Goal: Task Accomplishment & Management: Manage account settings

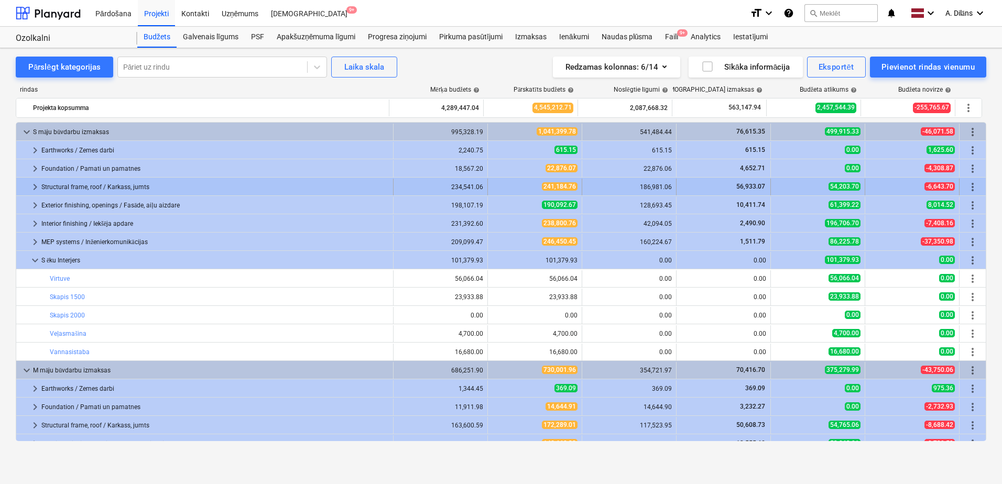
click at [30, 187] on span "keyboard_arrow_right" at bounding box center [35, 187] width 13 height 13
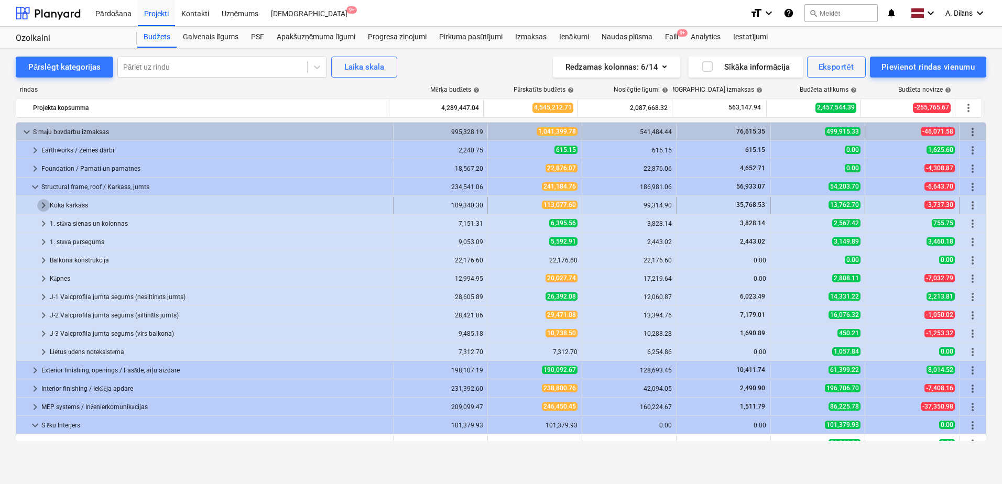
click at [41, 207] on span "keyboard_arrow_right" at bounding box center [43, 205] width 13 height 13
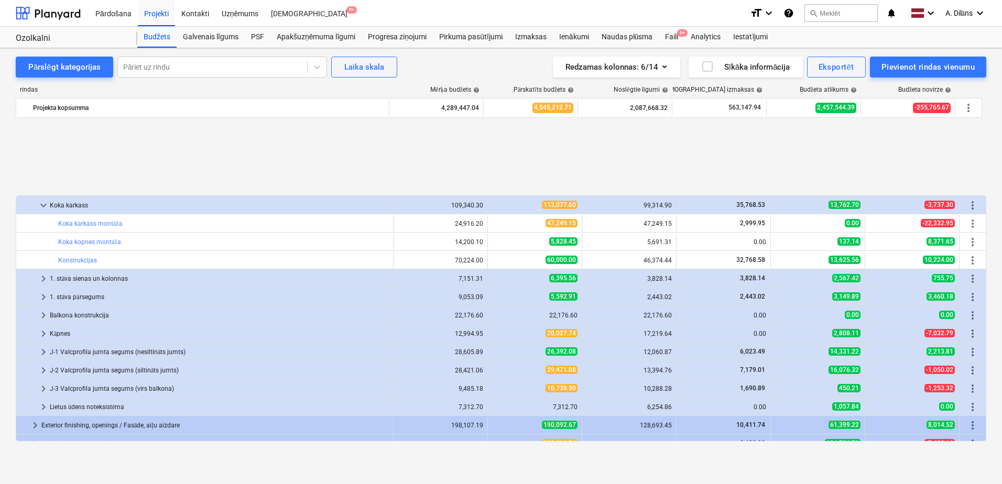
scroll to position [157, 0]
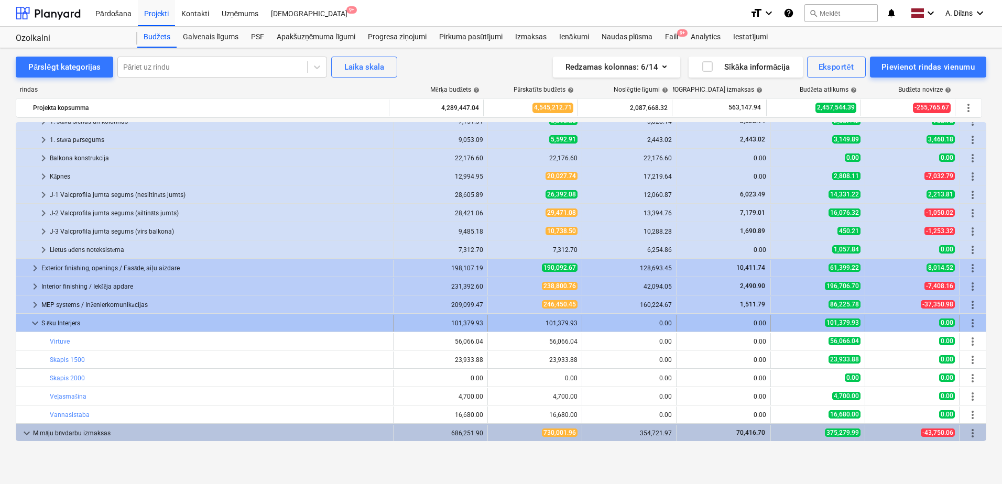
click at [33, 324] on span "keyboard_arrow_down" at bounding box center [35, 323] width 13 height 13
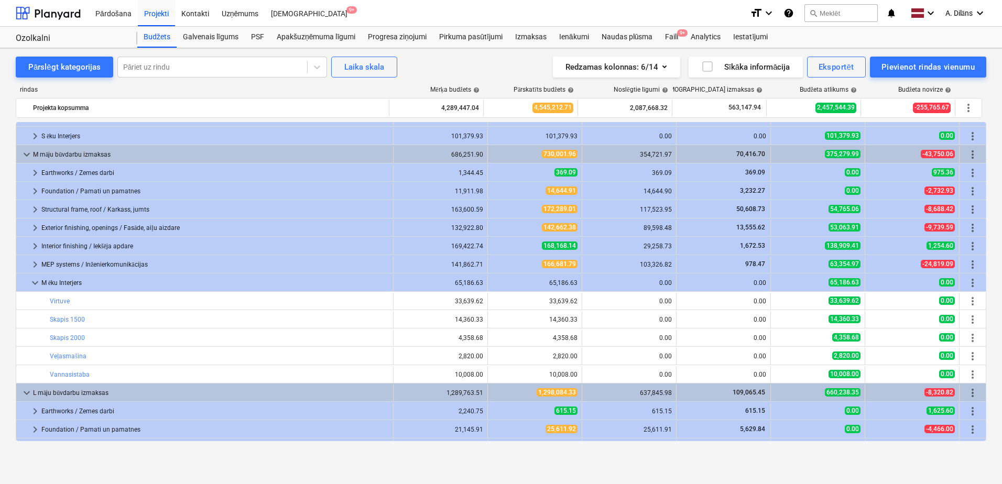
scroll to position [367, 0]
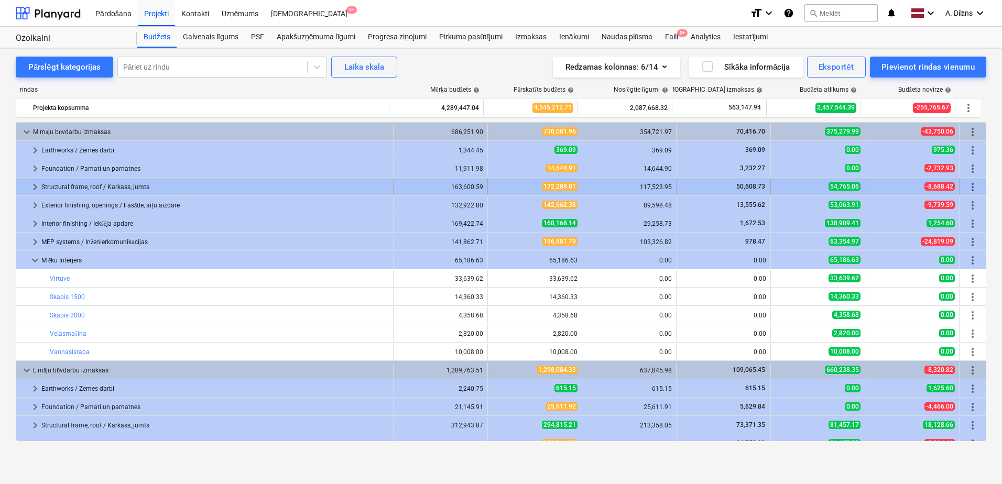
click at [34, 185] on span "keyboard_arrow_right" at bounding box center [35, 187] width 13 height 13
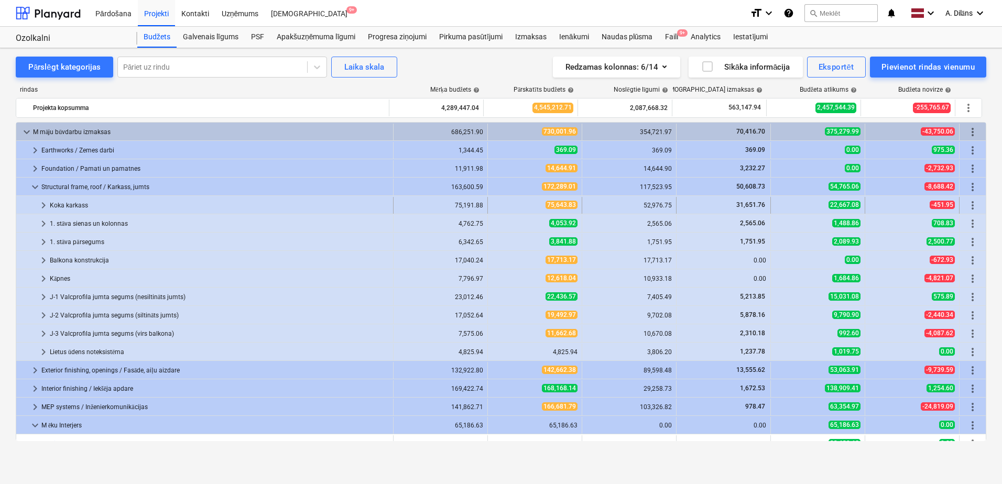
click at [39, 203] on span "keyboard_arrow_right" at bounding box center [43, 205] width 13 height 13
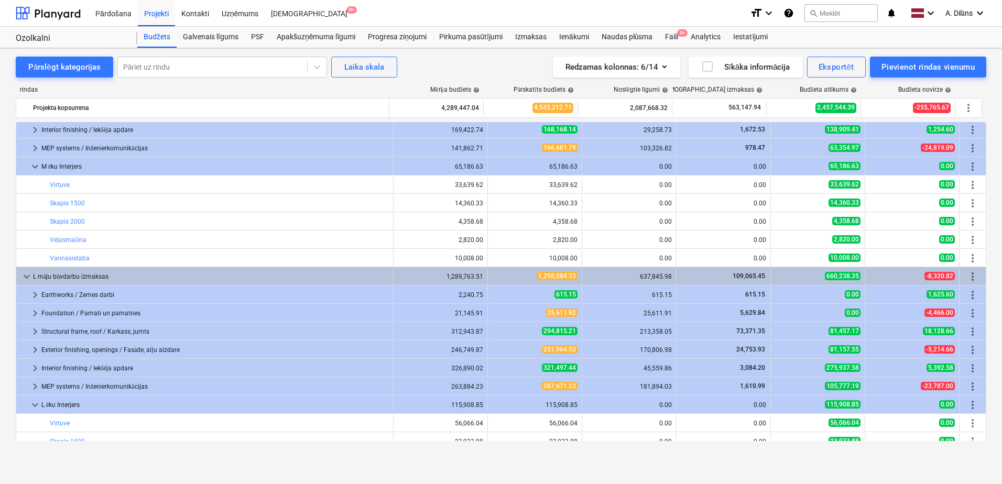
scroll to position [681, 0]
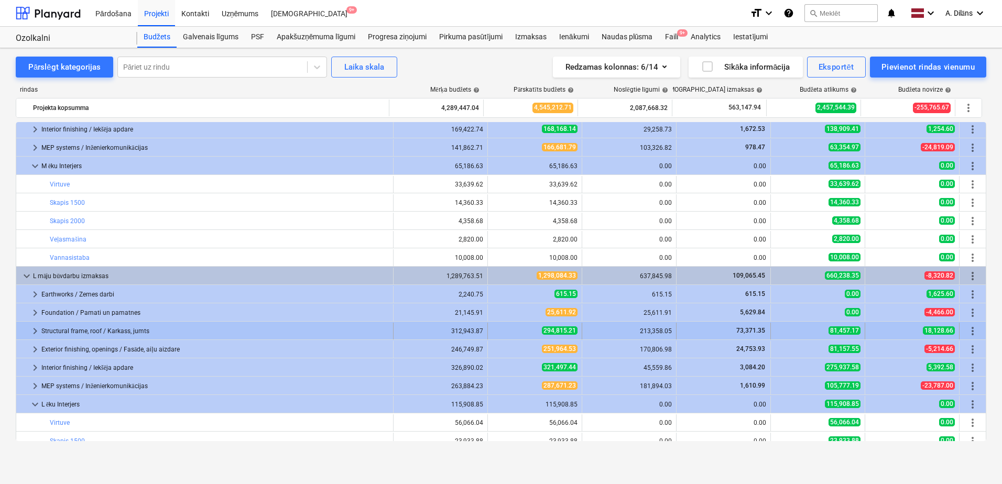
click at [29, 324] on div "keyboard_arrow_right" at bounding box center [35, 331] width 13 height 17
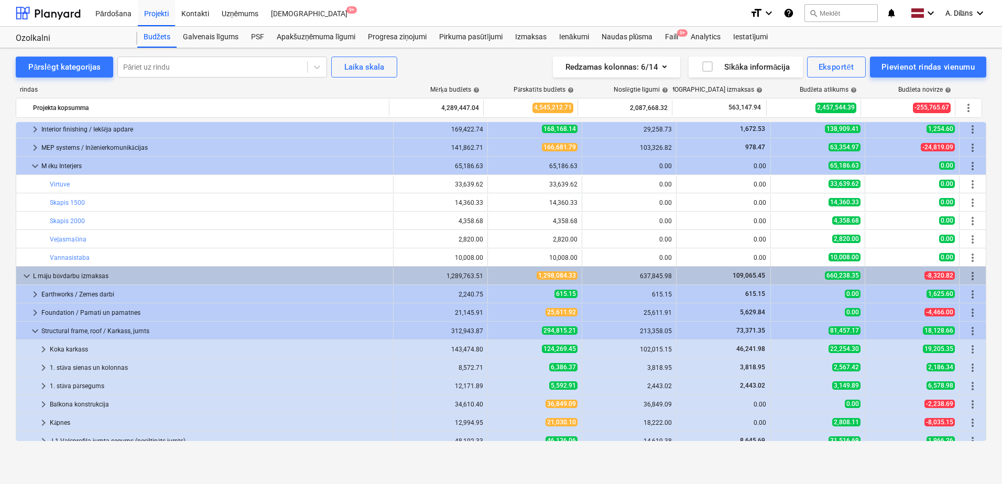
scroll to position [734, 0]
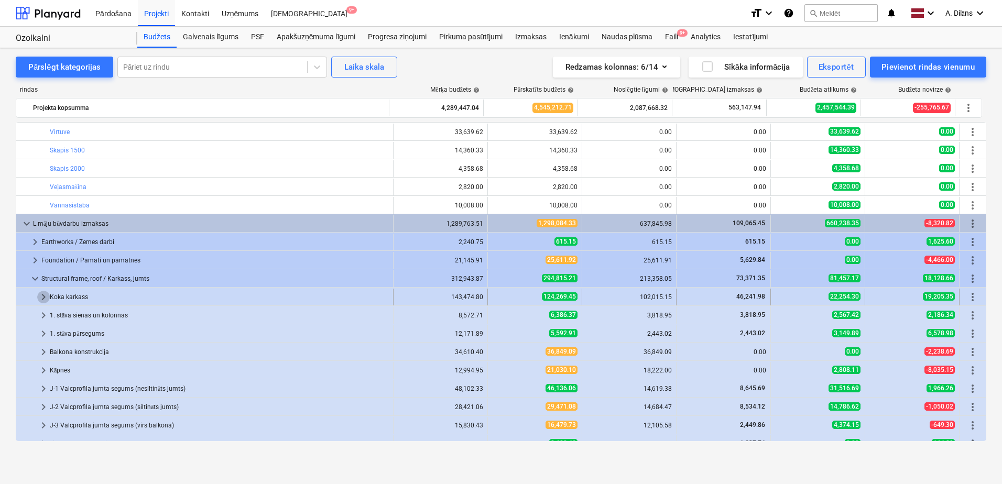
click at [43, 299] on span "keyboard_arrow_right" at bounding box center [43, 297] width 13 height 13
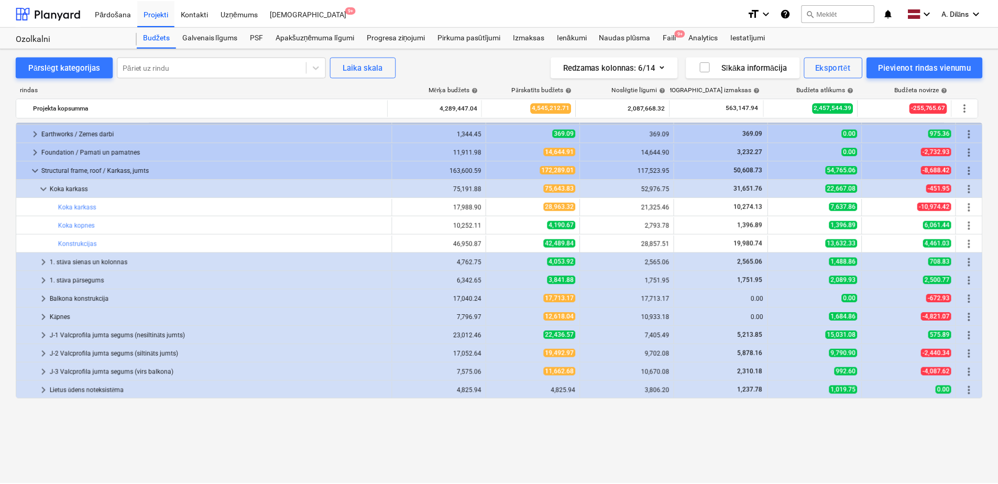
scroll to position [0, 0]
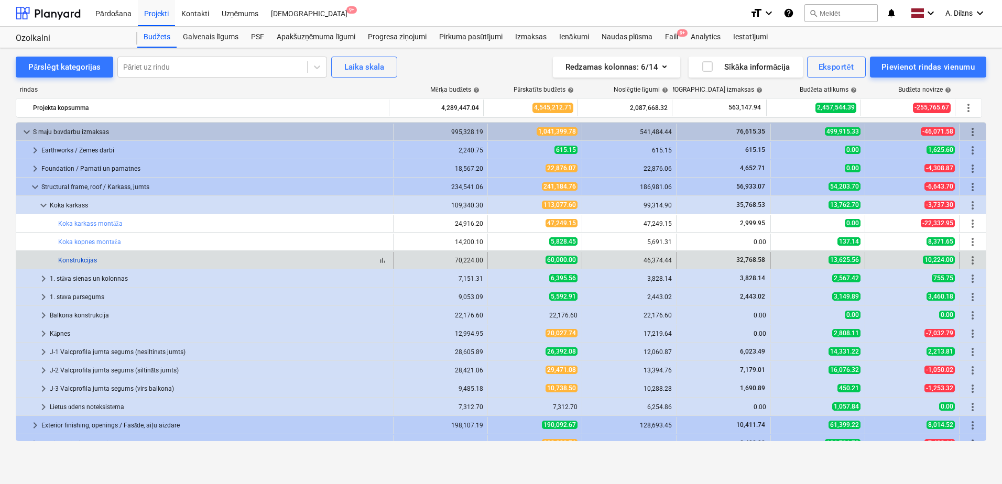
click at [78, 263] on link "Konstrukcijas" at bounding box center [77, 260] width 39 height 7
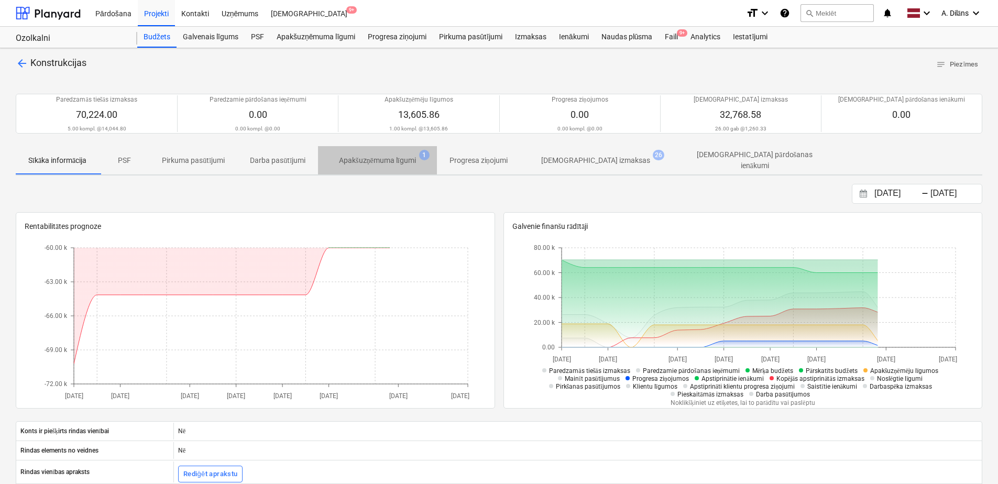
click at [396, 163] on p "Apakšuzņēmuma līgumi" at bounding box center [377, 160] width 77 height 11
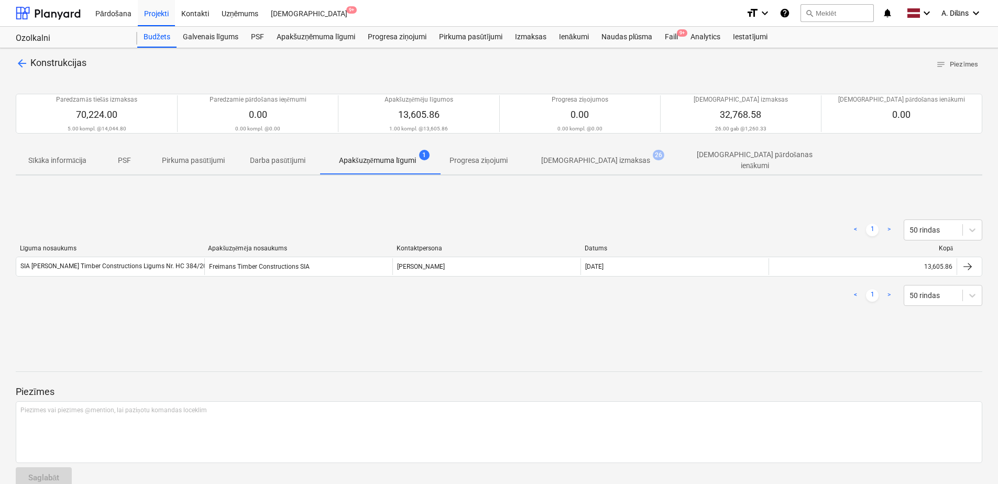
click at [571, 157] on p "[DEMOGRAPHIC_DATA] izmaksas" at bounding box center [595, 160] width 109 height 11
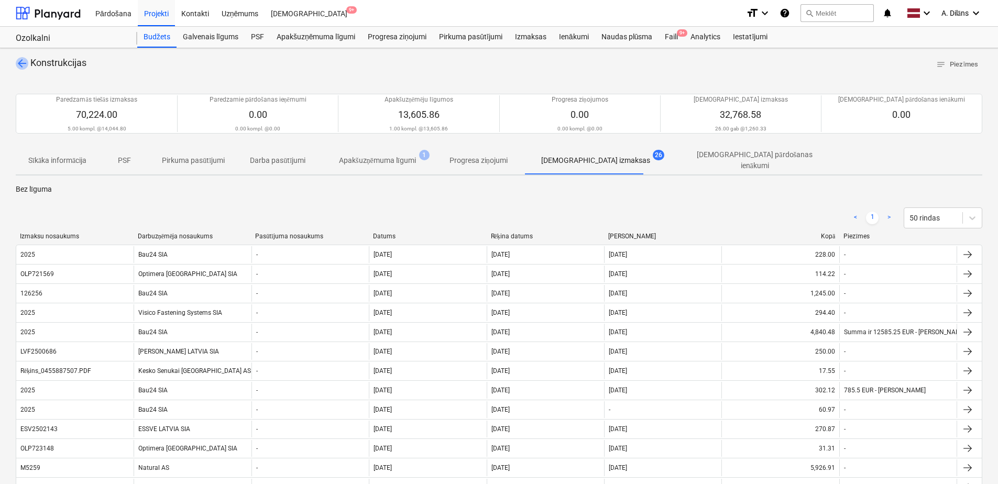
click at [26, 64] on span "arrow_back" at bounding box center [22, 63] width 13 height 13
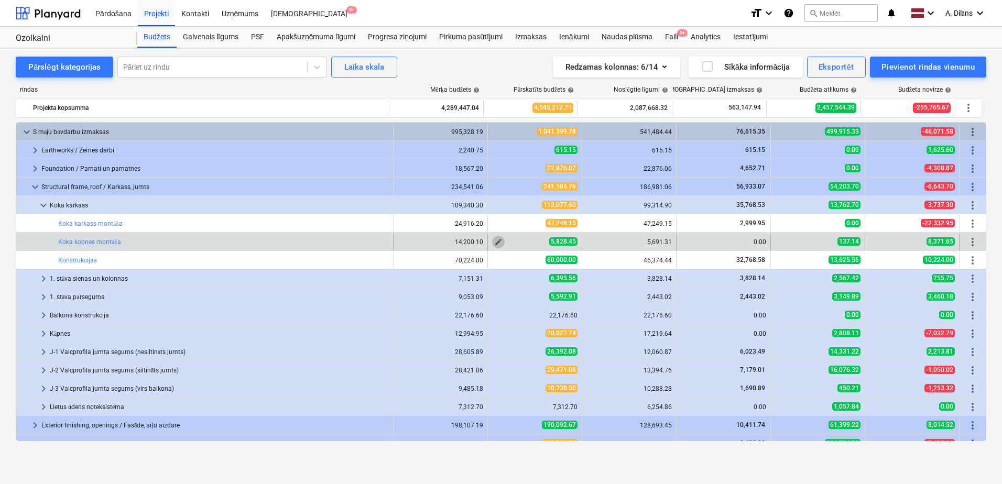
click at [494, 241] on span "edit" at bounding box center [498, 242] width 8 height 8
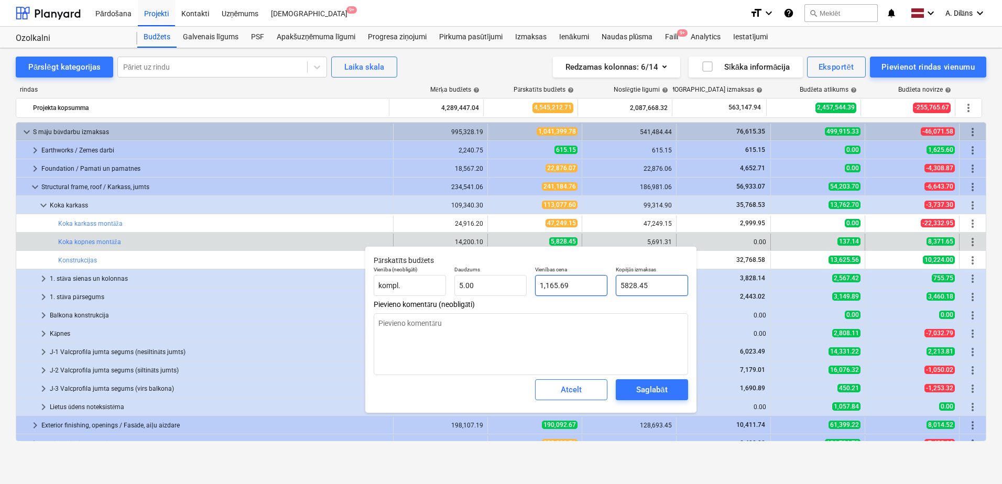
drag, startPoint x: 658, startPoint y: 287, endPoint x: 602, endPoint y: 285, distance: 56.6
click at [602, 285] on div "Vienība (neobligāti) kompl. Daudzums 5.00 Vienības cena 1,165.69 Kopējās izmaks…" at bounding box center [531, 281] width 323 height 38
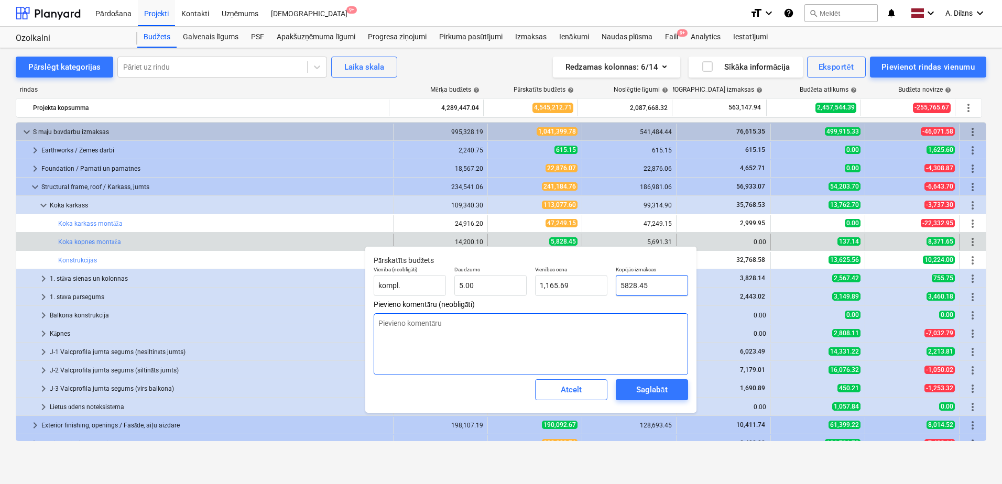
type input "5"
type textarea "x"
type input "1.00"
type input "56"
type textarea "x"
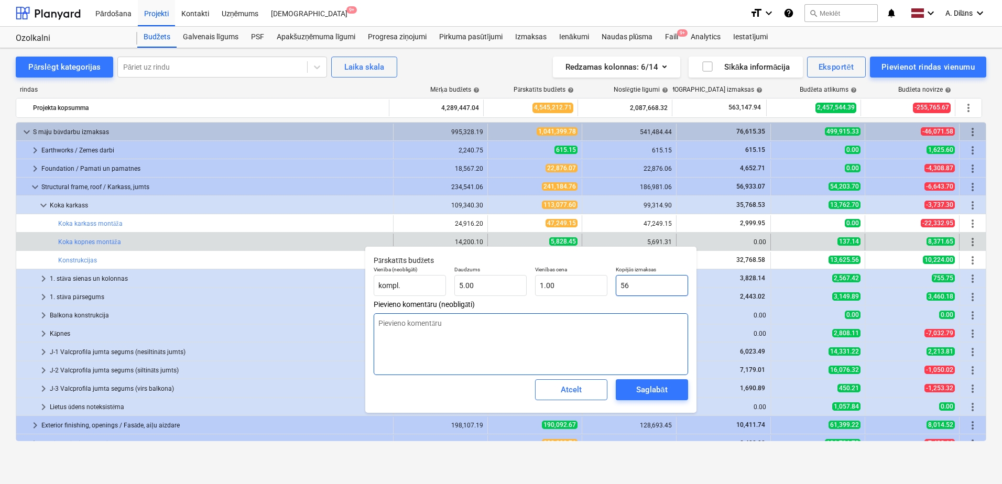
type input "11.20"
type input "569"
type textarea "x"
type input "113.80"
type input "5691"
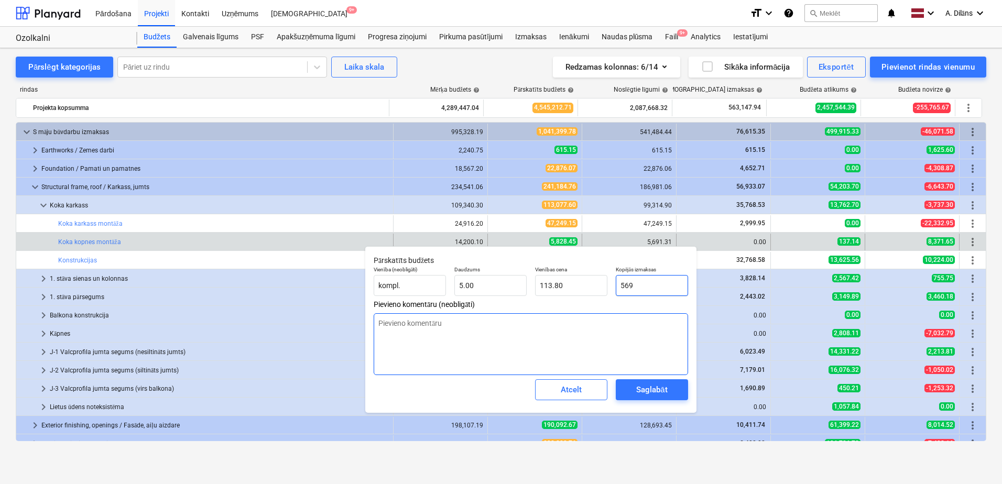
type textarea "x"
type input "1,138.20"
type input "5691."
type textarea "x"
type input "5691.3"
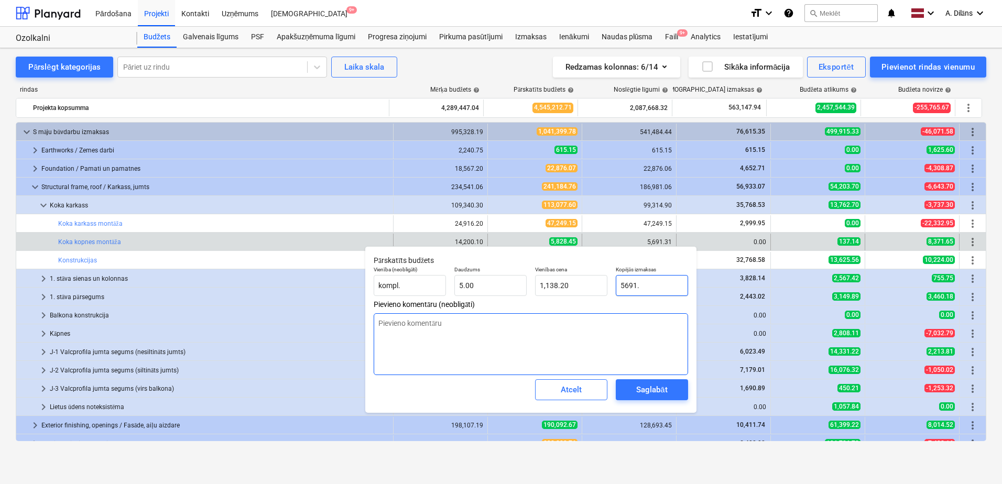
type textarea "x"
type input "1,138.26"
type input "5691.31"
type textarea "x"
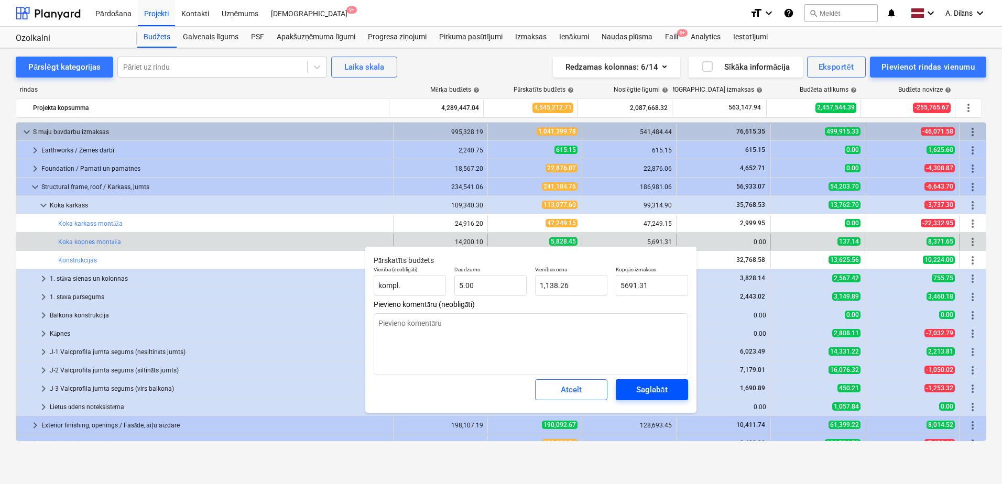
type input "5,691.31"
click at [672, 392] on span "Saglabāt" at bounding box center [651, 390] width 47 height 14
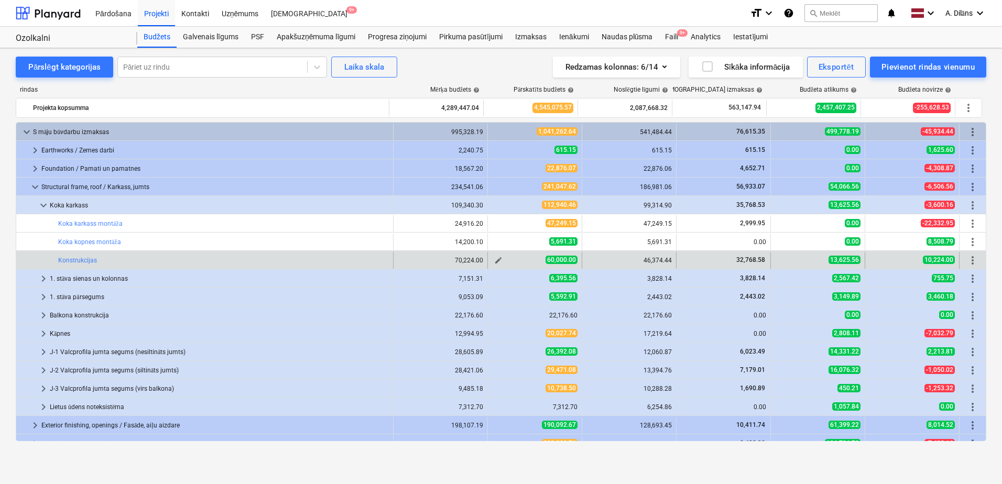
click at [494, 262] on span "edit" at bounding box center [498, 260] width 8 height 8
type textarea "x"
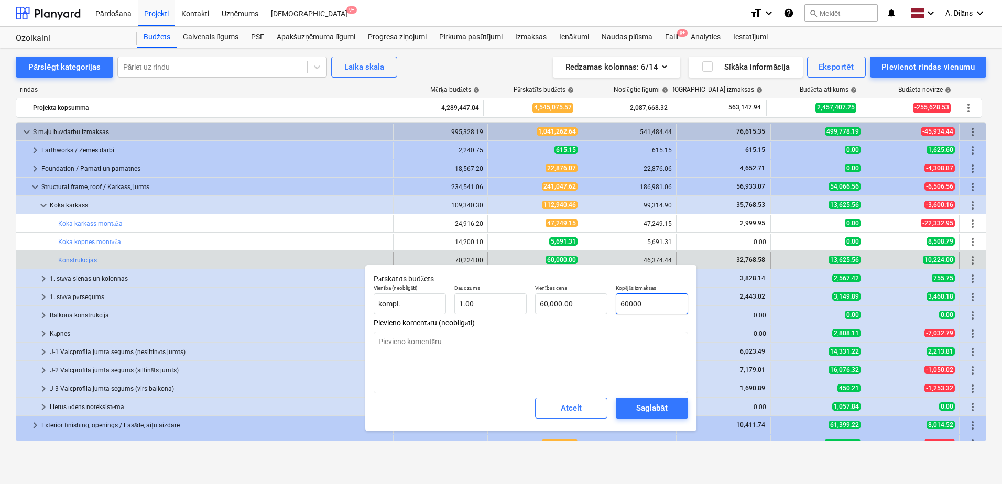
drag, startPoint x: 669, startPoint y: 306, endPoint x: 613, endPoint y: 306, distance: 56.1
click at [613, 306] on div "Kopējās izmaksas 60000" at bounding box center [652, 299] width 81 height 38
type input "3"
type textarea "x"
type input "3.00"
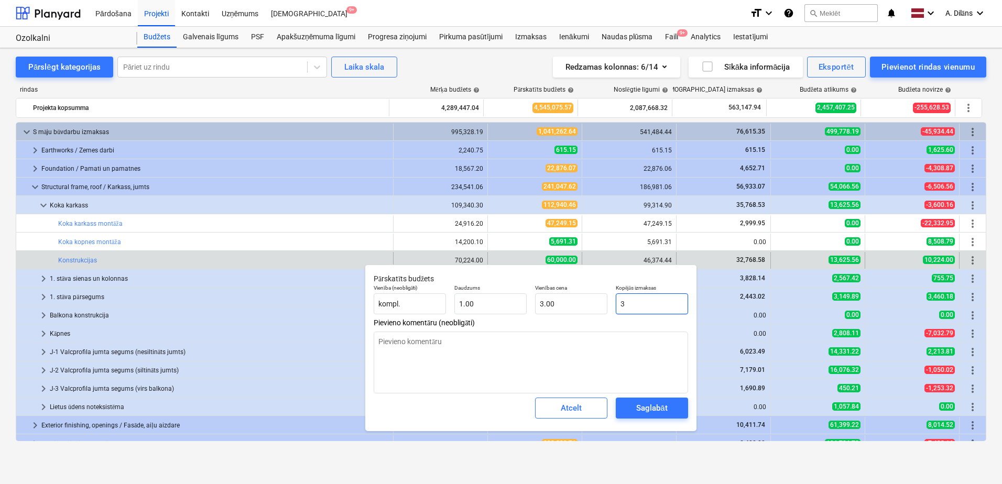
type textarea "x"
type input "37"
type input "37.00"
type textarea "x"
type input "377"
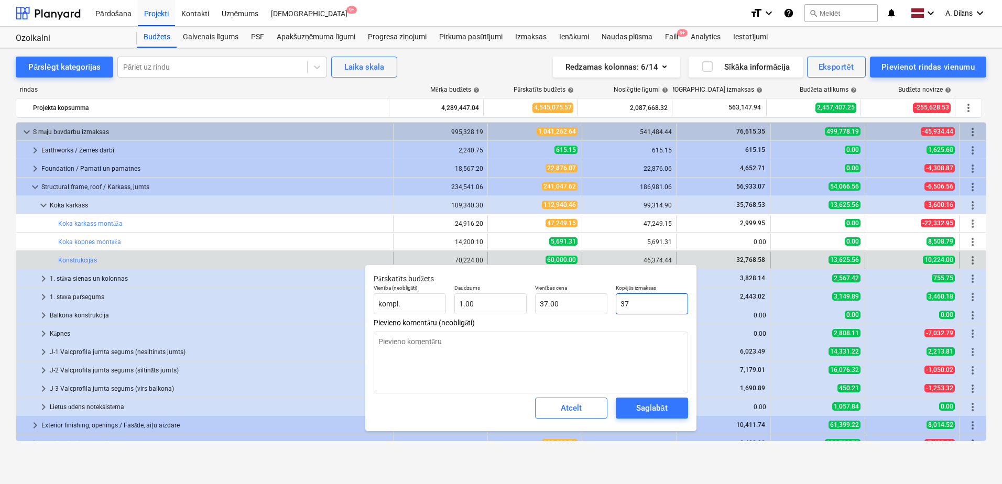
type input "377.00"
type textarea "x"
type input "3774"
type input "3,774.00"
type textarea "x"
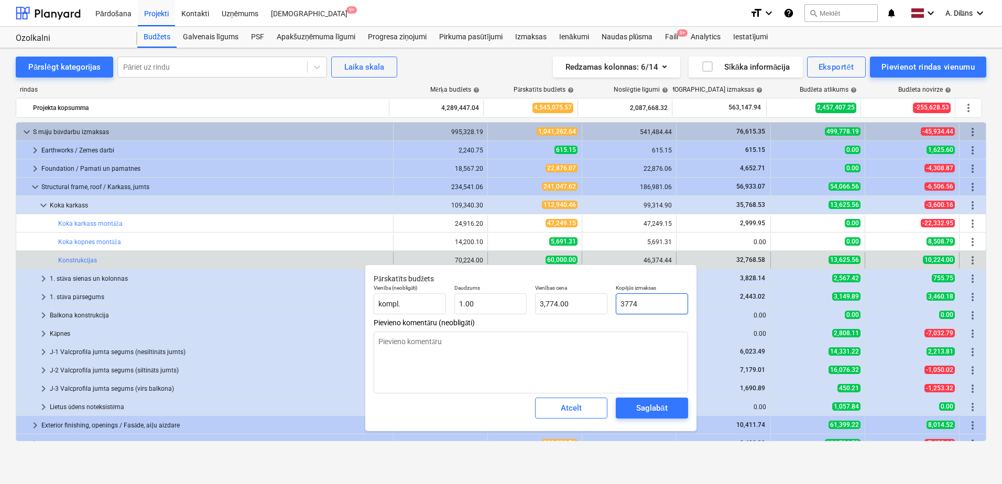
type input "37748"
type input "37,748.00"
type textarea "x"
type input "37748."
type textarea "x"
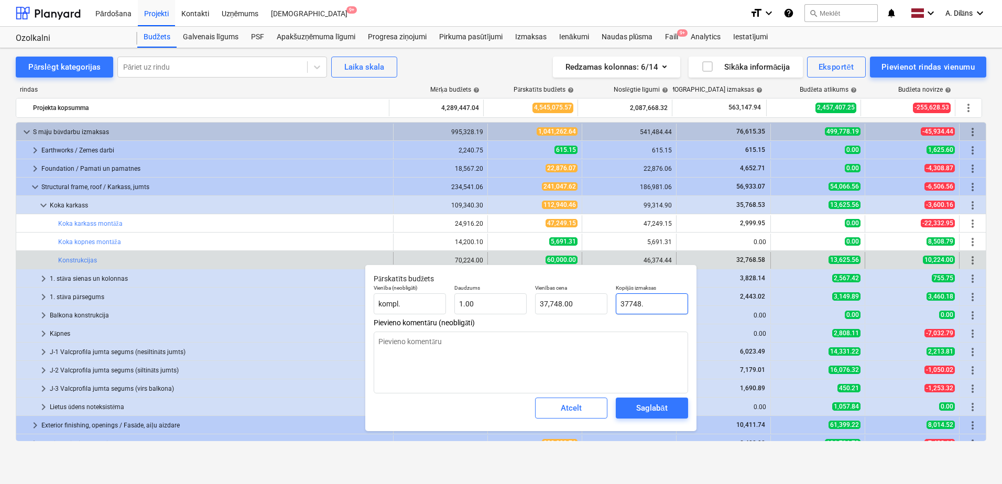
type input "37748.8"
type input "37,748.80"
type textarea "x"
type input "37748.88"
type input "37,748.88"
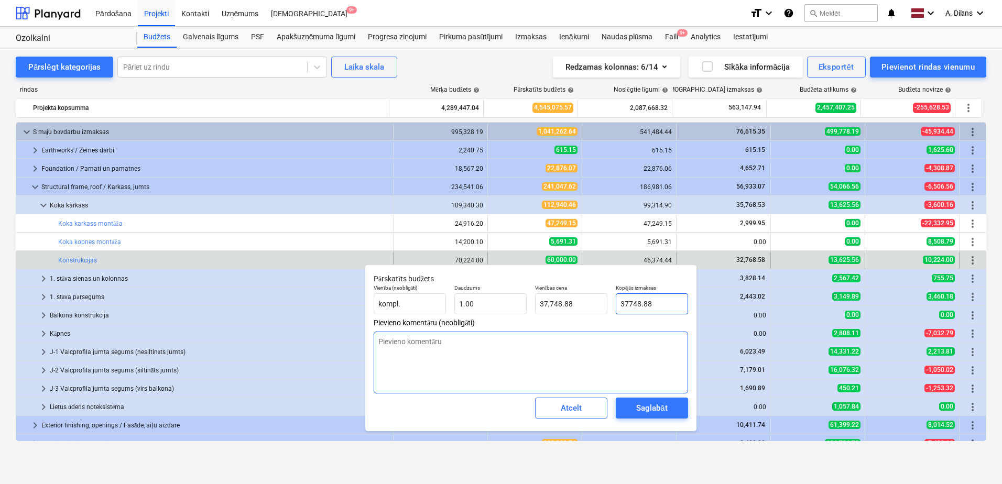
type input "37748.88"
type textarea "x"
type input "37,748.88"
click at [634, 351] on textarea at bounding box center [531, 363] width 314 height 62
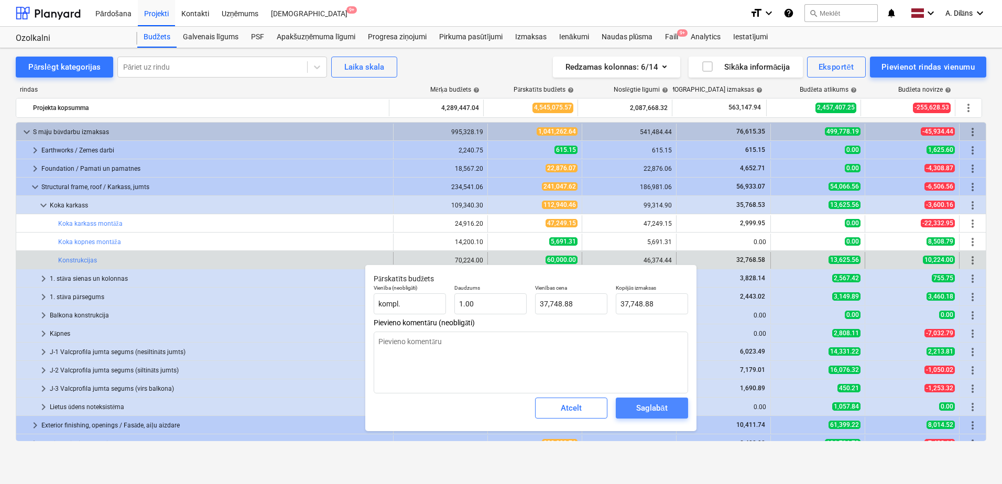
click at [660, 411] on div "Saglabāt" at bounding box center [651, 408] width 31 height 14
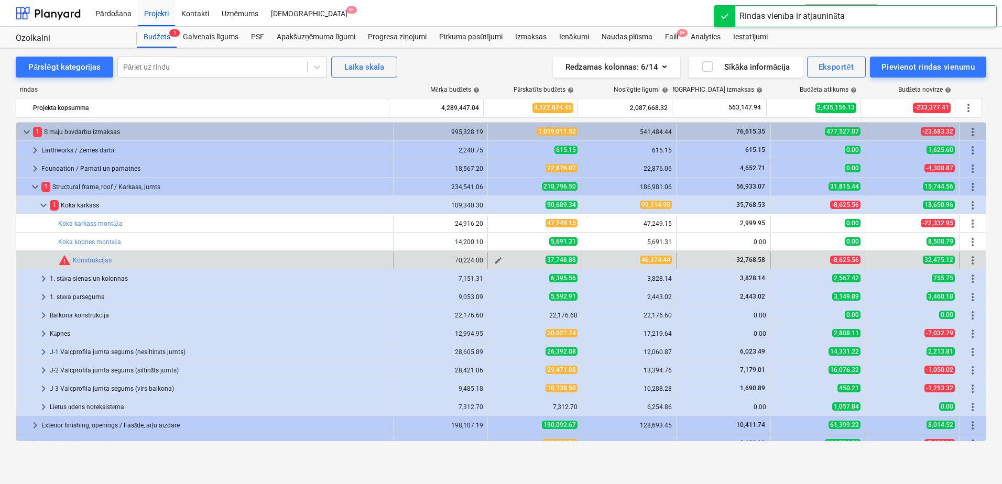
click at [494, 258] on span "edit" at bounding box center [498, 260] width 8 height 8
type textarea "x"
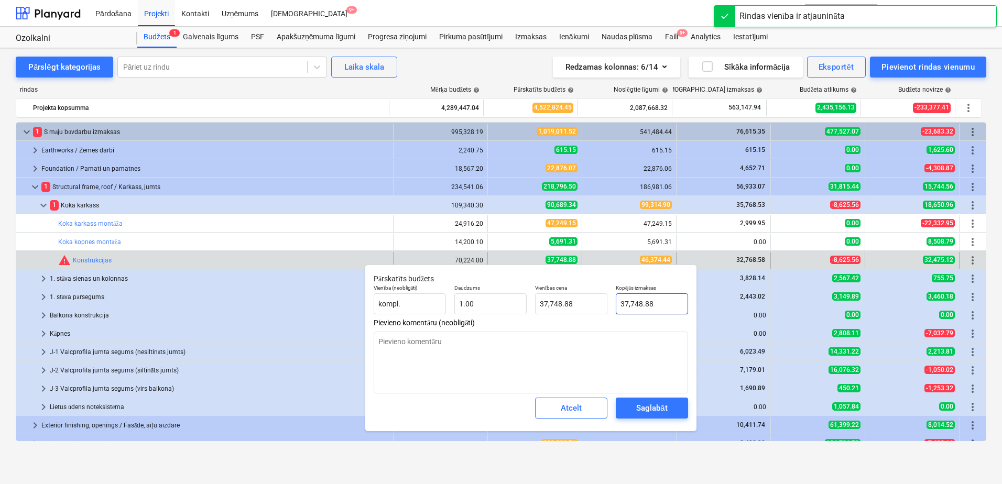
type input "37748.88"
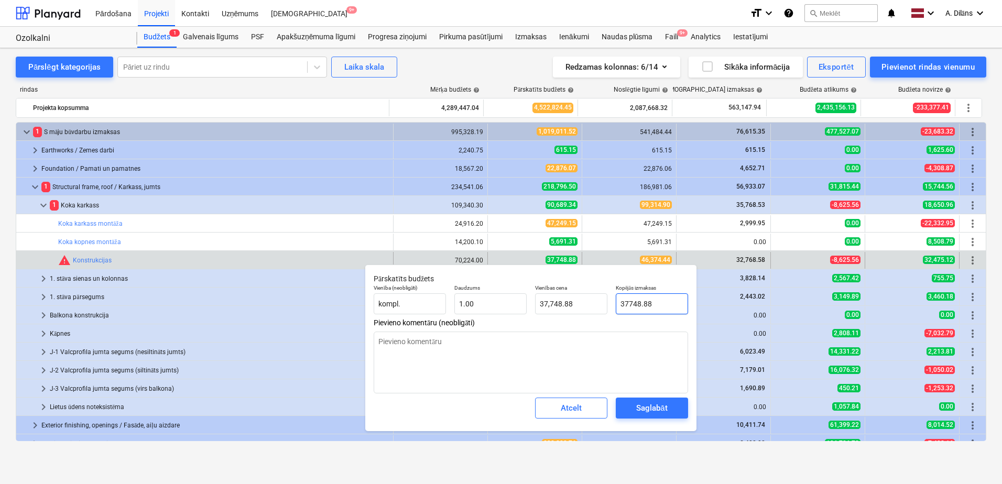
drag, startPoint x: 673, startPoint y: 303, endPoint x: 616, endPoint y: 307, distance: 57.2
click at [616, 307] on input "37748.88" at bounding box center [652, 304] width 72 height 21
type textarea "x"
type input "4"
type input "4.00"
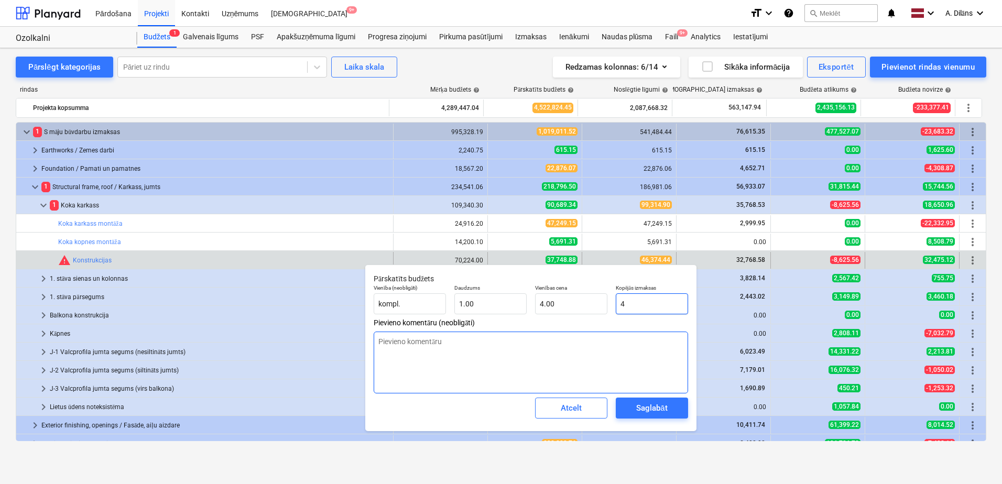
type textarea "x"
type input "48"
type input "48.00"
type textarea "x"
type input "480"
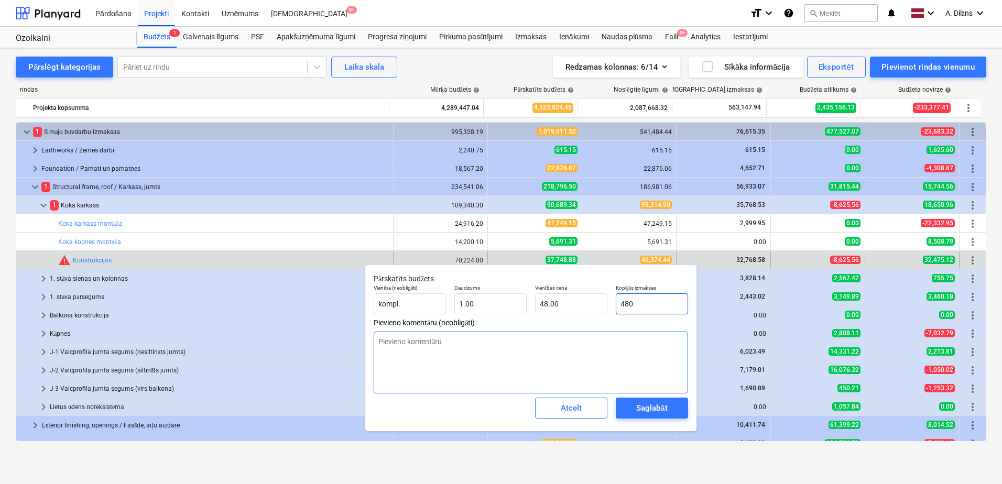
type input "480.00"
type textarea "x"
type input "4800"
type input "4,800.00"
type textarea "x"
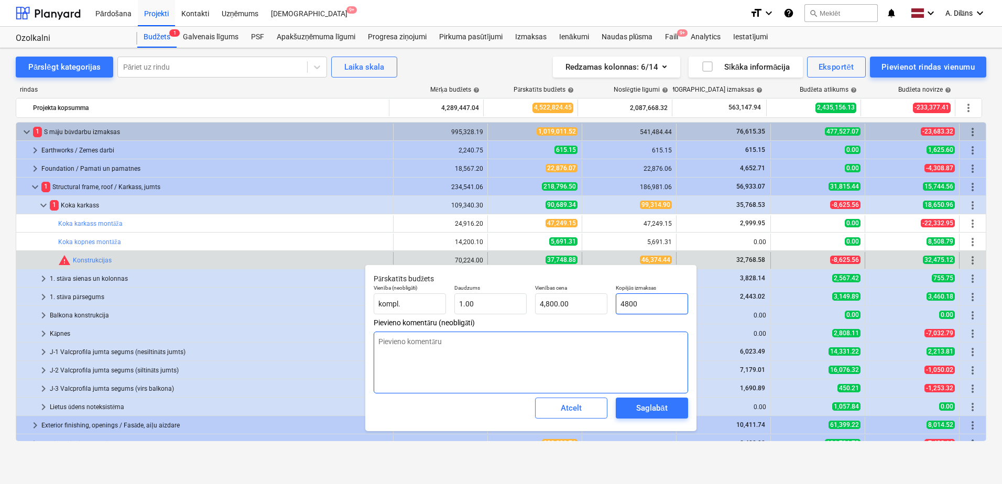
type input "48000"
type input "48,000.00"
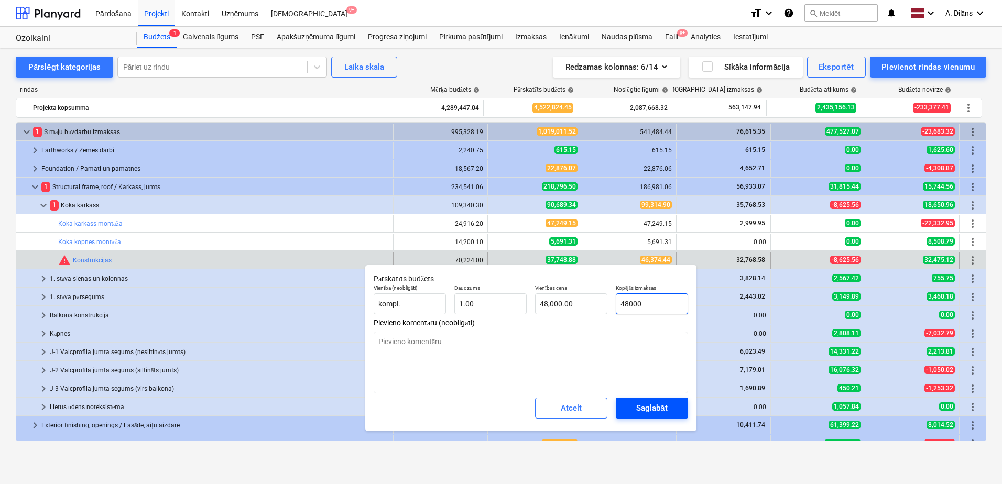
type input "48000"
type textarea "x"
type input "48,000.00"
click at [656, 404] on div "Saglabāt" at bounding box center [651, 408] width 31 height 14
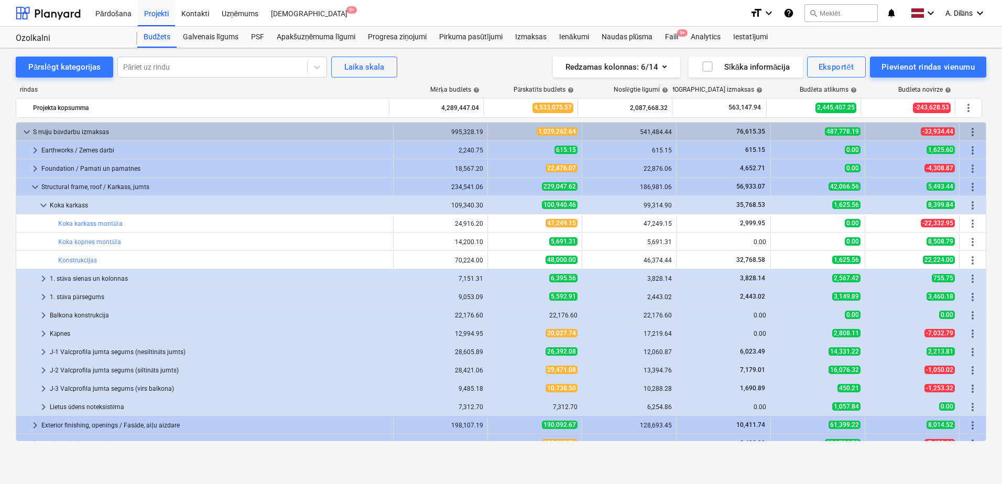
type textarea "x"
type input "1.00"
type input "48,000.00"
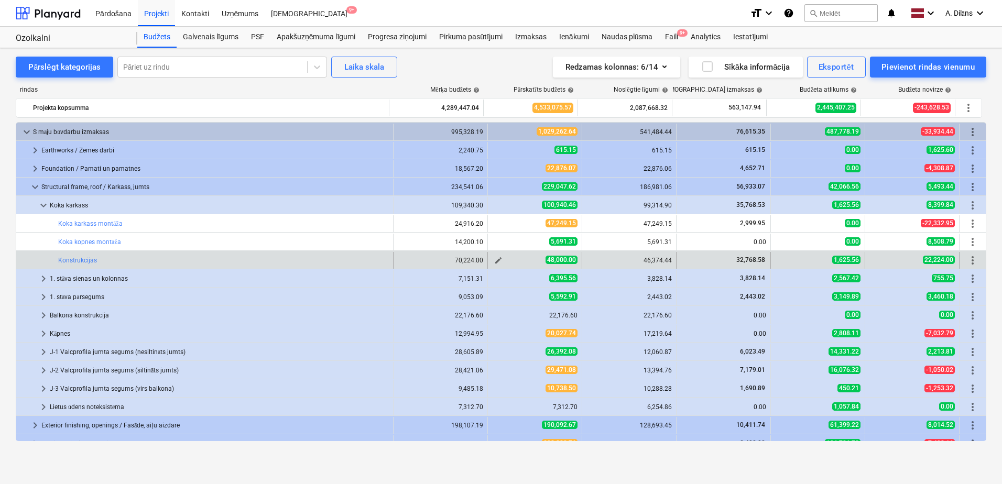
click at [495, 262] on span "edit" at bounding box center [498, 260] width 8 height 8
type textarea "x"
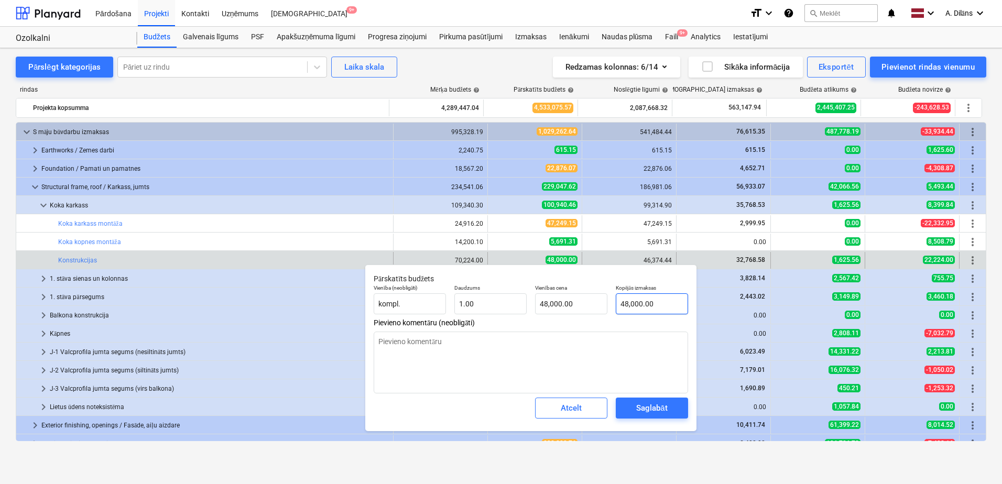
type input "48000"
drag, startPoint x: 660, startPoint y: 302, endPoint x: 612, endPoint y: 303, distance: 47.7
click at [612, 303] on div "Kopējās izmaksas 48000" at bounding box center [652, 299] width 81 height 38
type textarea "x"
type input "5"
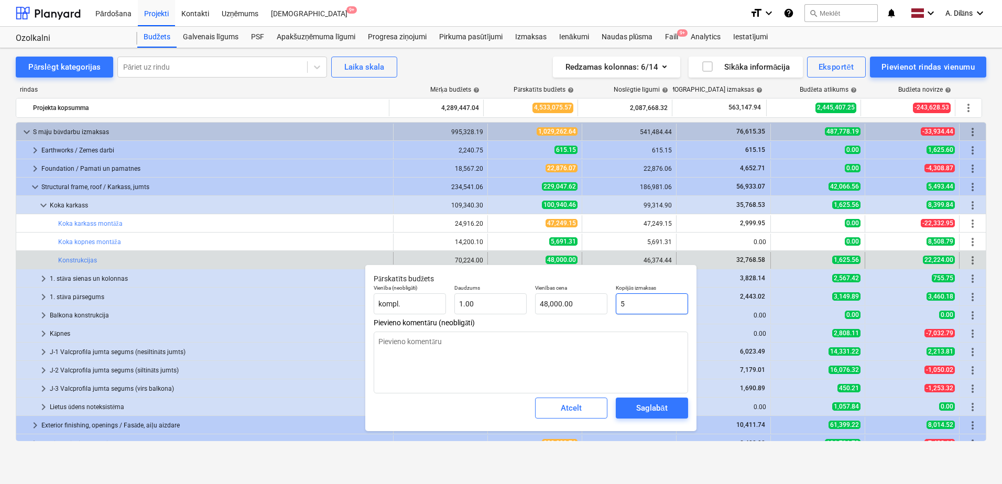
type input "5.00"
type textarea "x"
type input "52"
type input "52.00"
type textarea "x"
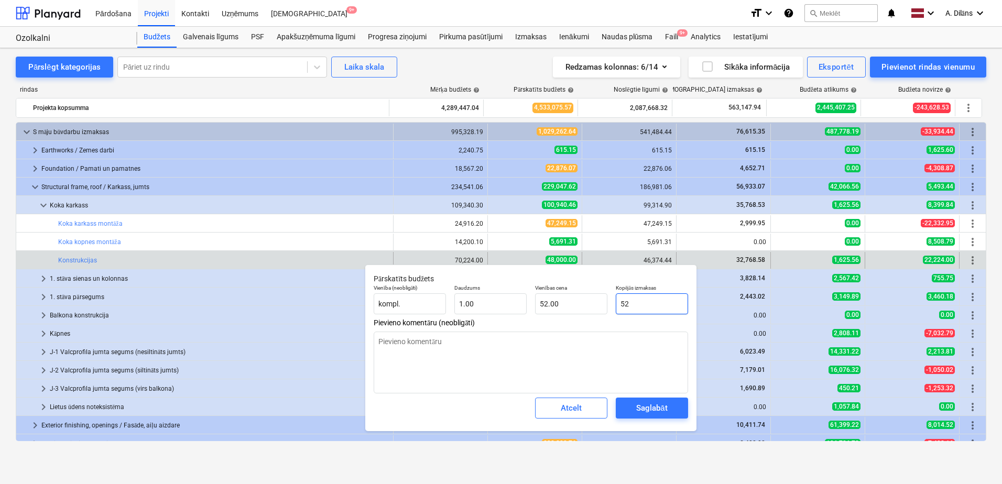
type input "520"
type input "520.00"
type textarea "x"
type input "5200"
type input "5,200.00"
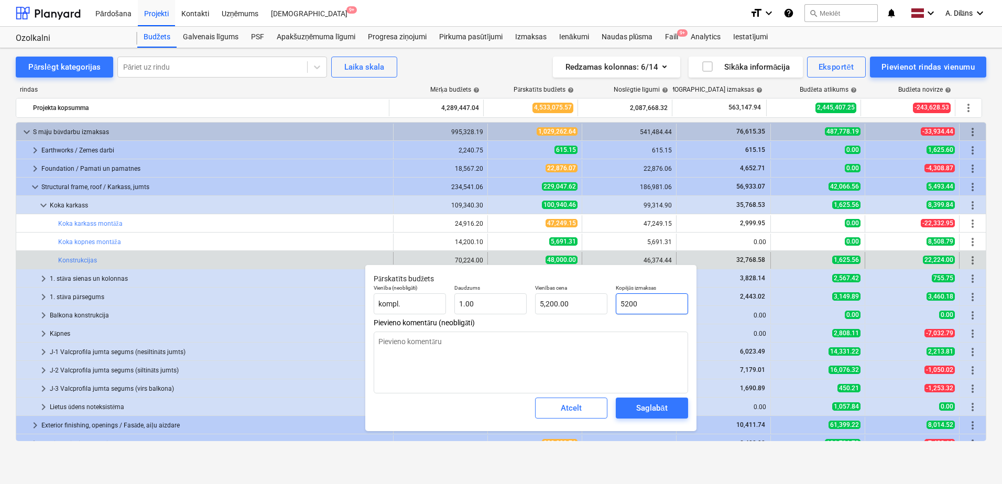
type textarea "x"
type input "52000"
type input "52,000.00"
type input "52000"
type textarea "x"
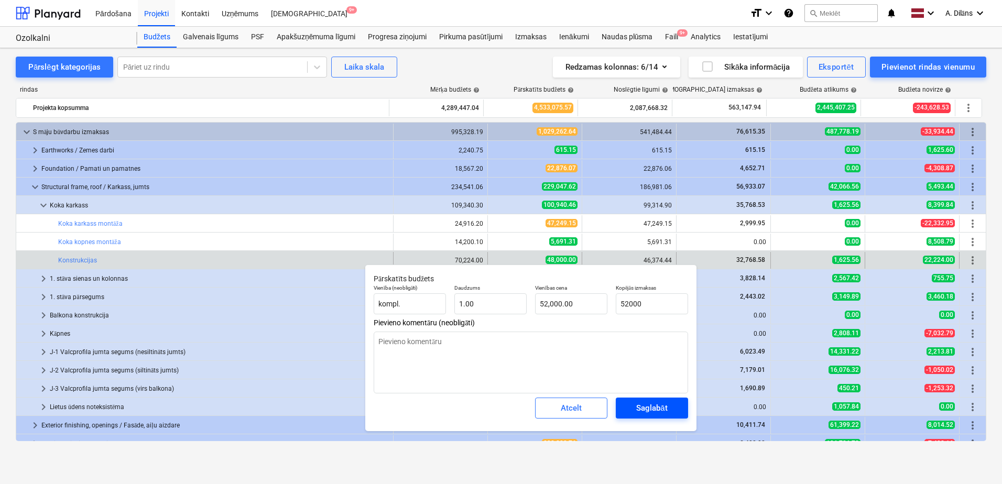
type input "52,000.00"
click at [648, 408] on div "Saglabāt" at bounding box center [651, 408] width 31 height 14
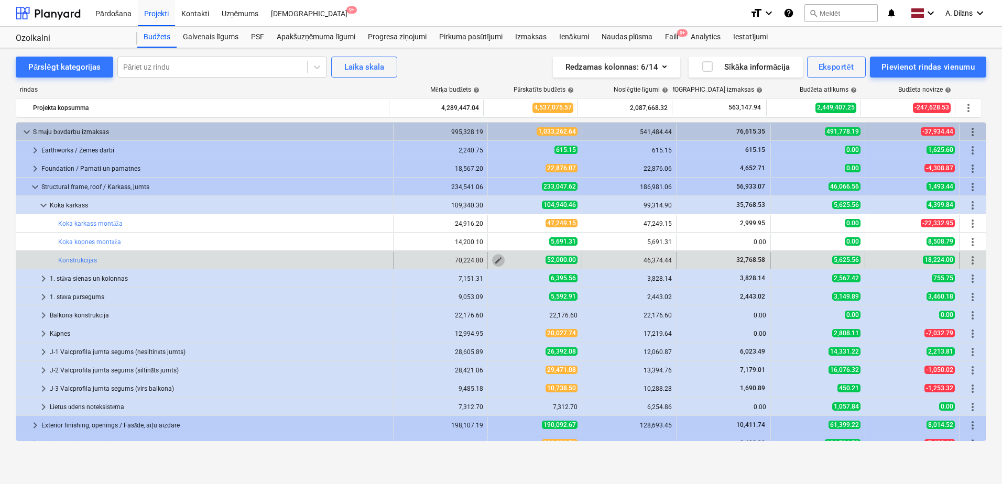
click at [500, 258] on button "edit" at bounding box center [498, 260] width 13 height 13
type textarea "x"
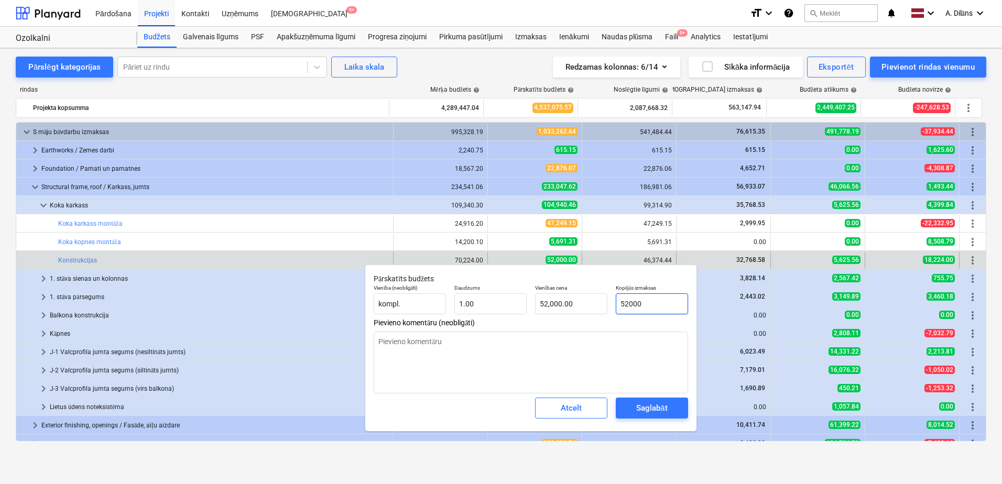
drag, startPoint x: 660, startPoint y: 305, endPoint x: 613, endPoint y: 304, distance: 46.6
click at [613, 304] on div "Kopējās izmaksas 52000" at bounding box center [652, 299] width 81 height 38
type input "5"
type textarea "x"
type input "5.00"
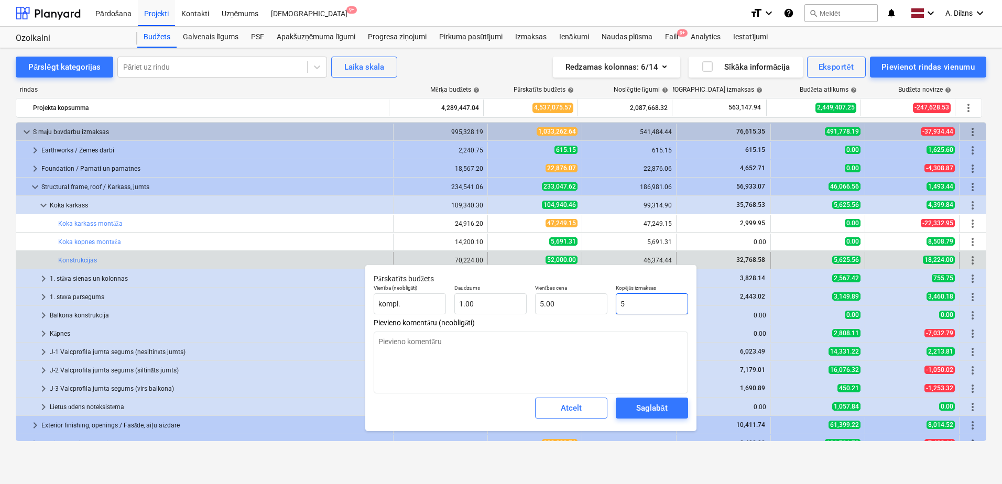
type textarea "x"
type input "51"
type input "51.00"
type textarea "x"
type input "513"
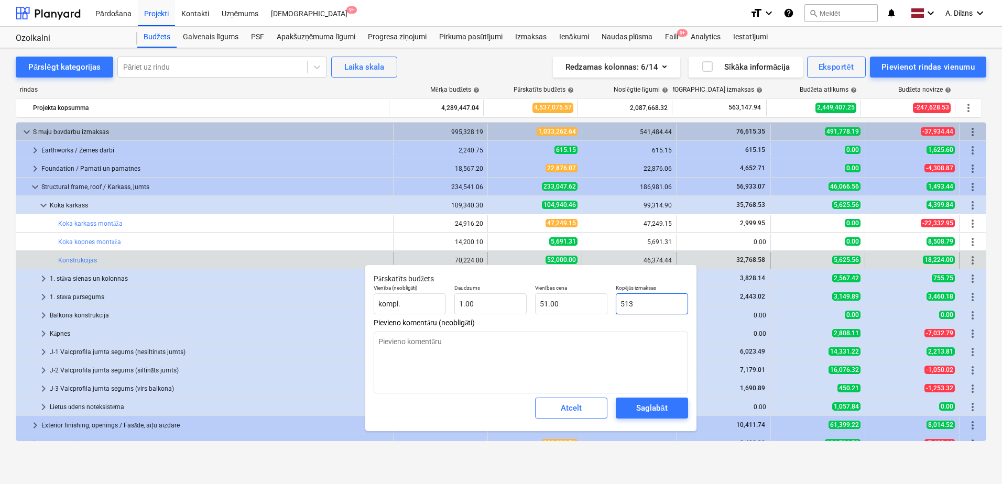
type input "513.00"
type textarea "x"
type input "5137"
type input "5,137.00"
type textarea "x"
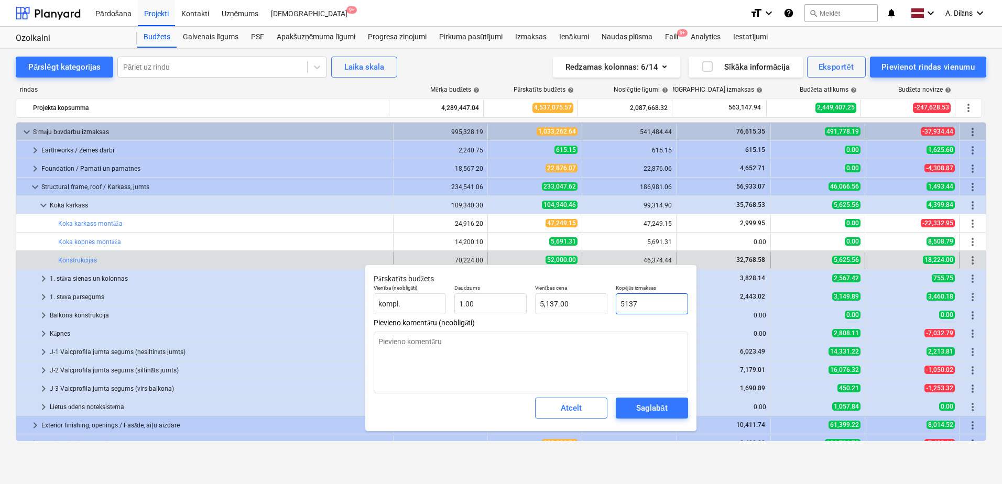
type input "51374"
type input "51,374.00"
type textarea "x"
type input "51374."
type textarea "x"
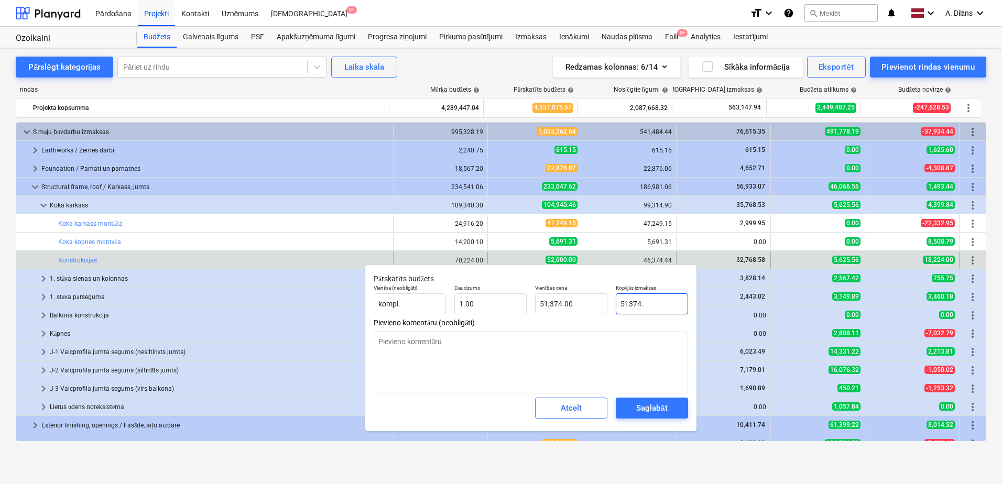
type input "51374.4"
type input "51,374.40"
type textarea "x"
type input "51374.44"
type input "51,374.44"
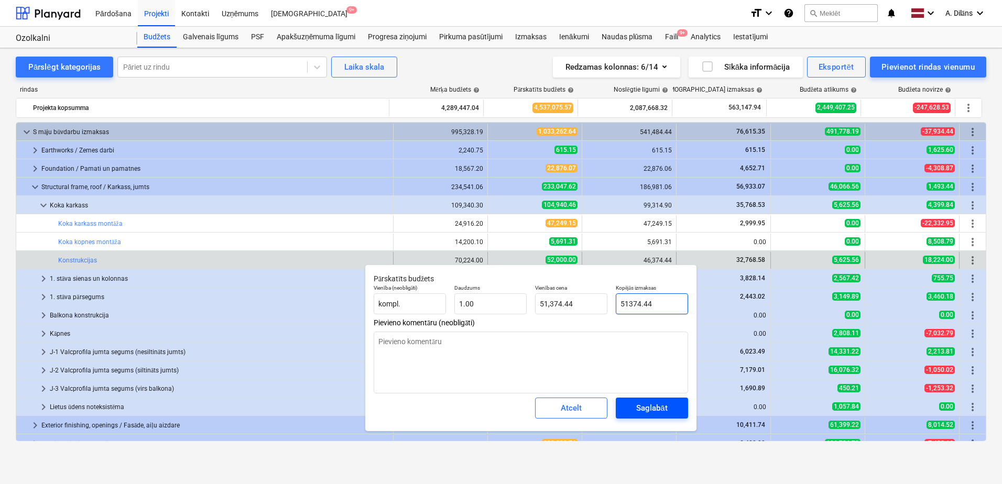
type input "51374.44"
type textarea "x"
type input "51,374.44"
click at [655, 412] on div "Saglabāt" at bounding box center [651, 408] width 31 height 14
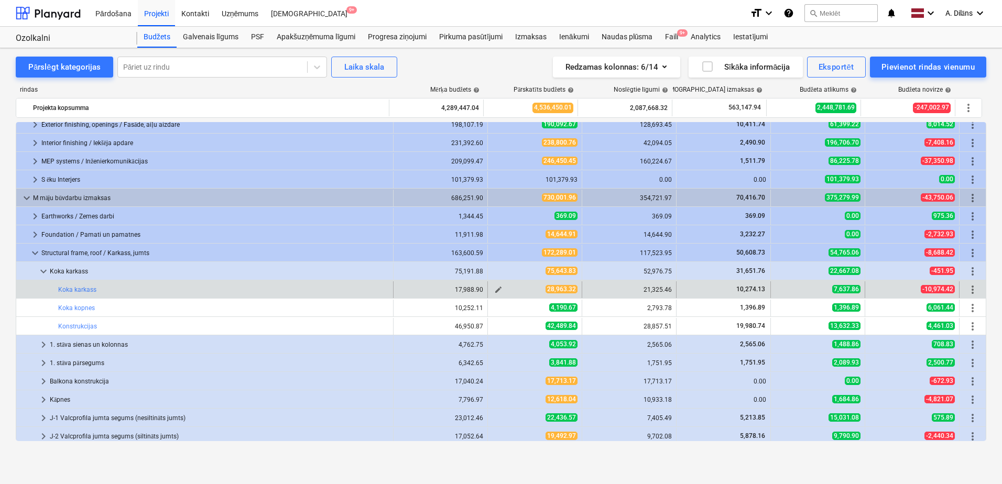
scroll to position [314, 0]
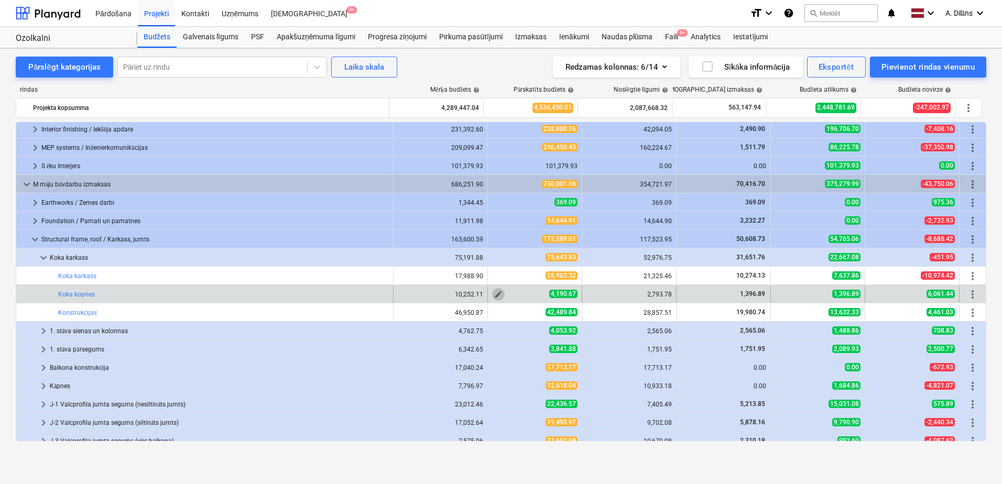
click at [496, 294] on span "edit" at bounding box center [498, 294] width 8 height 8
type textarea "x"
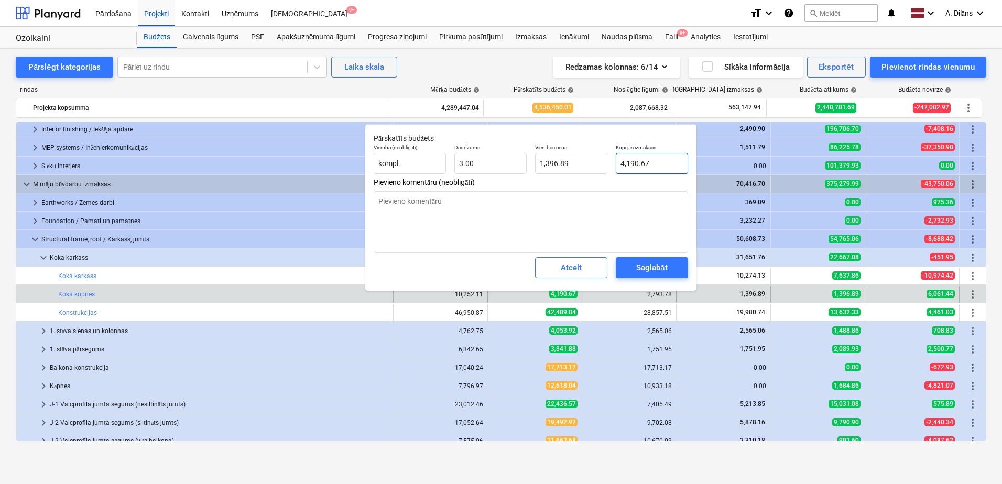
type input "4190.67"
drag, startPoint x: 656, startPoint y: 163, endPoint x: 617, endPoint y: 163, distance: 39.3
click at [617, 163] on input "4190.67" at bounding box center [652, 163] width 72 height 21
type textarea "x"
type input "2"
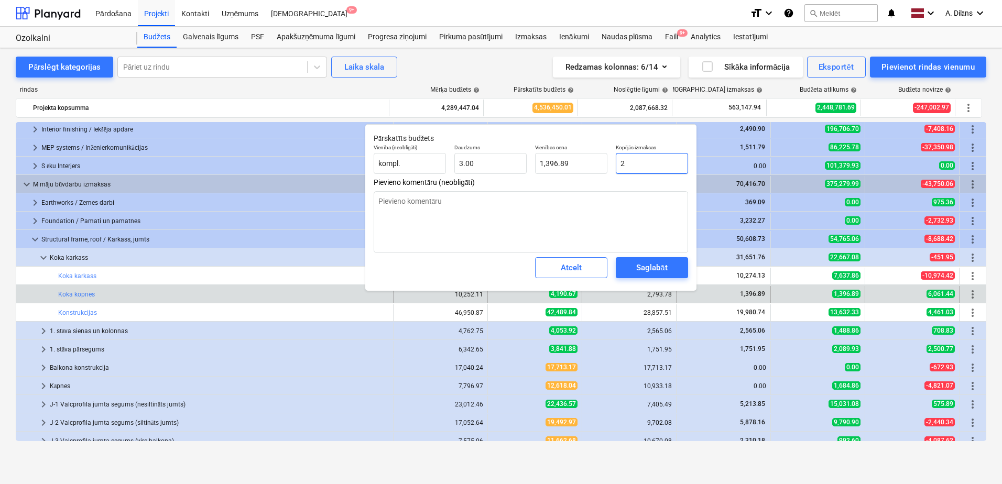
type input "0.67"
type textarea "x"
type input "27"
type input "9.00"
type textarea "x"
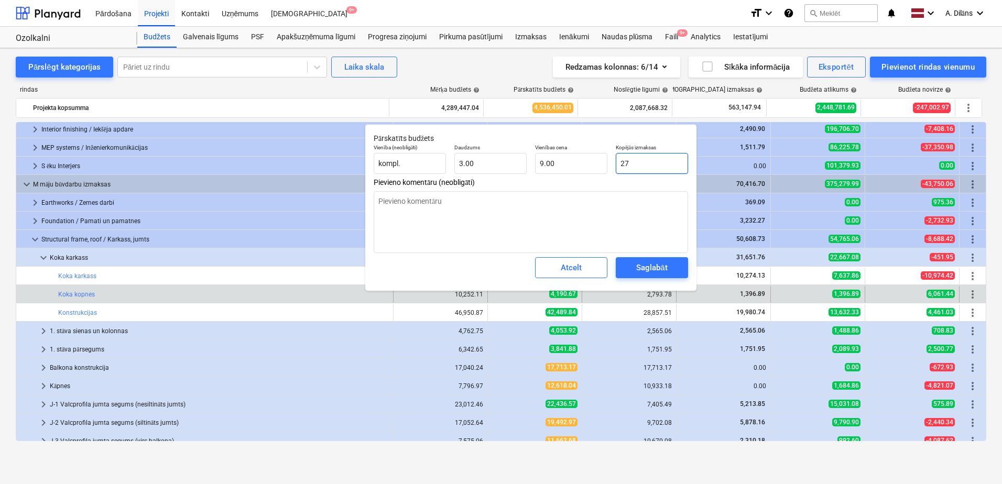
type input "279"
type input "93.00"
type textarea "x"
type input "2793"
type input "931.00"
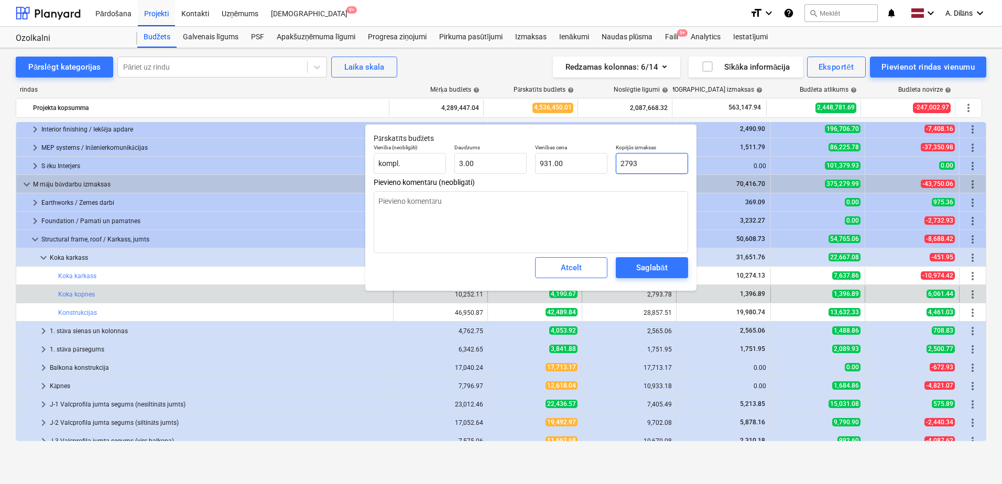
type textarea "x"
type input "2793."
type textarea "x"
type input "2793.7"
type input "931.23"
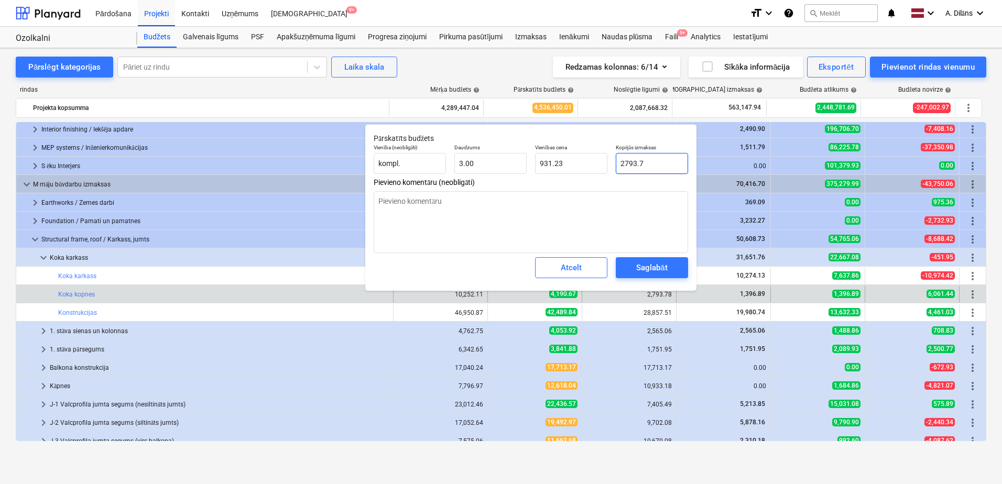
type textarea "x"
type input "2793.78"
type input "931.26"
type input "2793.78"
type textarea "x"
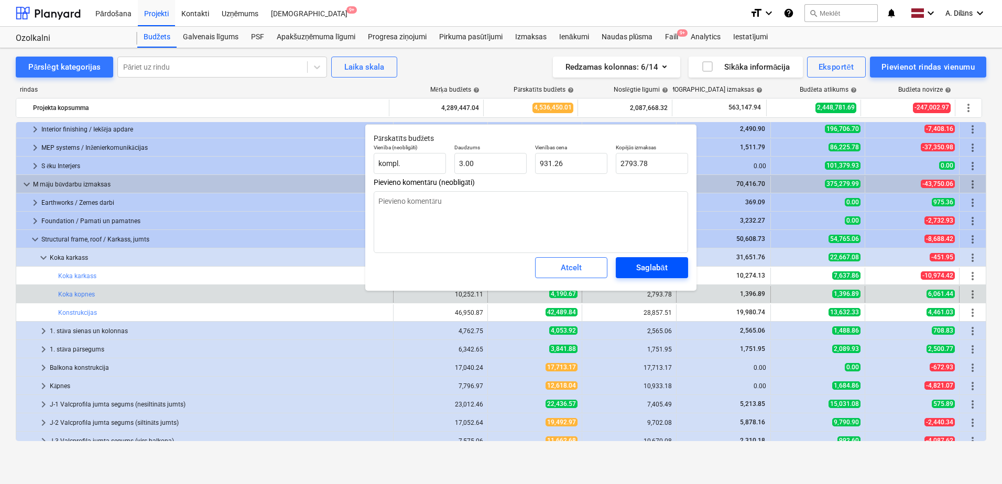
type input "2,793.78"
click at [653, 273] on div "Saglabāt" at bounding box center [651, 268] width 31 height 14
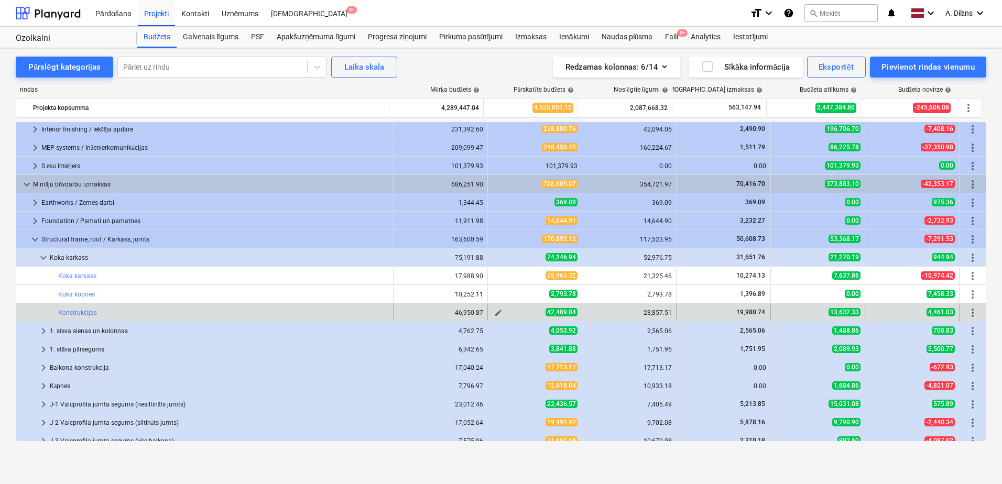
click at [495, 313] on span "edit" at bounding box center [498, 313] width 8 height 8
type textarea "x"
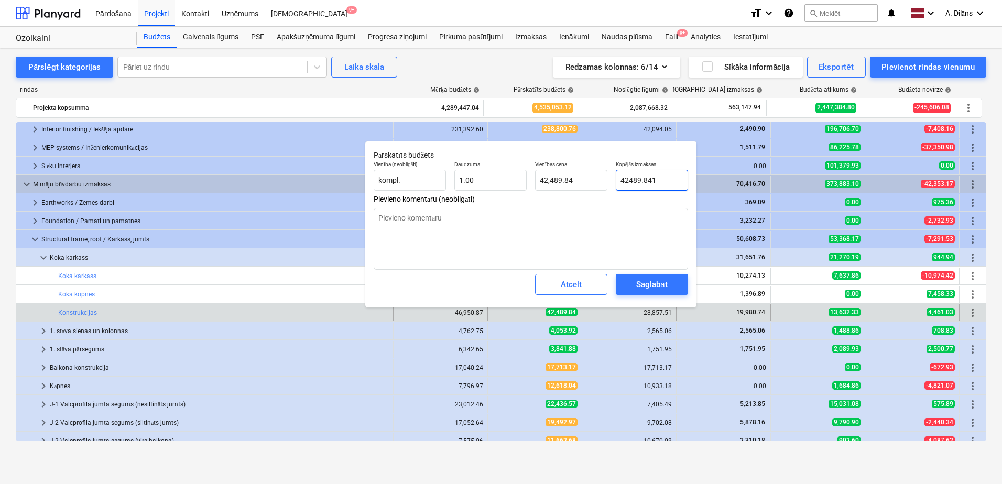
drag, startPoint x: 667, startPoint y: 180, endPoint x: 613, endPoint y: 183, distance: 54.1
click at [613, 183] on div "Kopējās izmaksas 42489.841" at bounding box center [652, 176] width 81 height 38
type input "3"
type textarea "x"
type input "3.00"
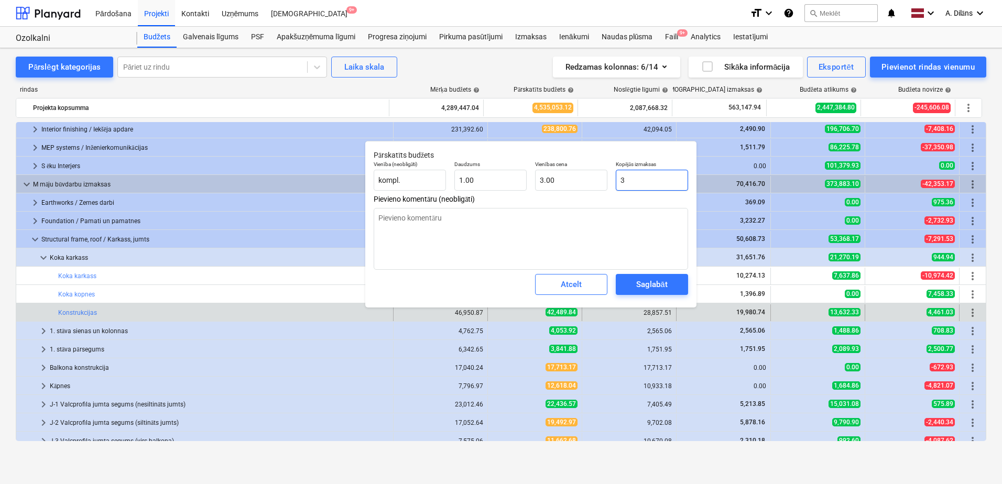
type textarea "x"
type input "37"
type input "37.00"
type textarea "x"
type input "374"
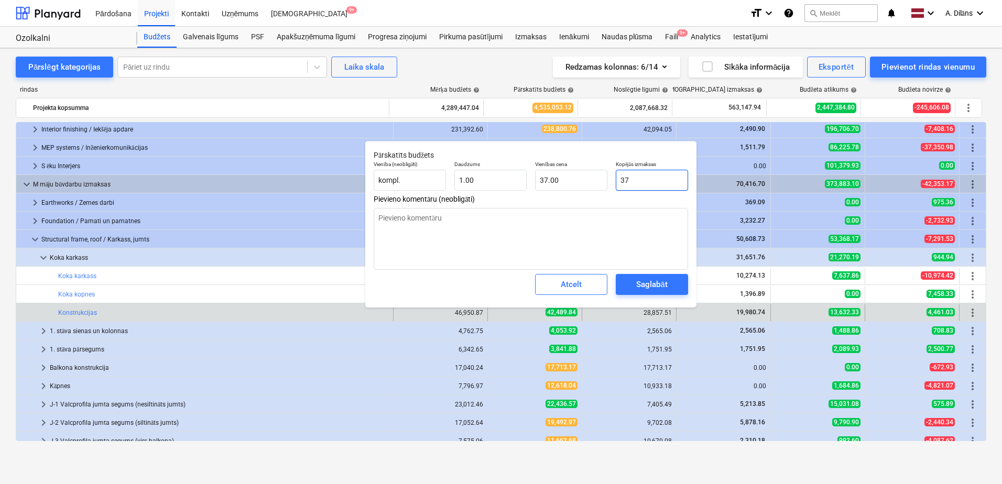
type input "374.00"
type textarea "x"
type input "3748"
type input "3,748.00"
type textarea "x"
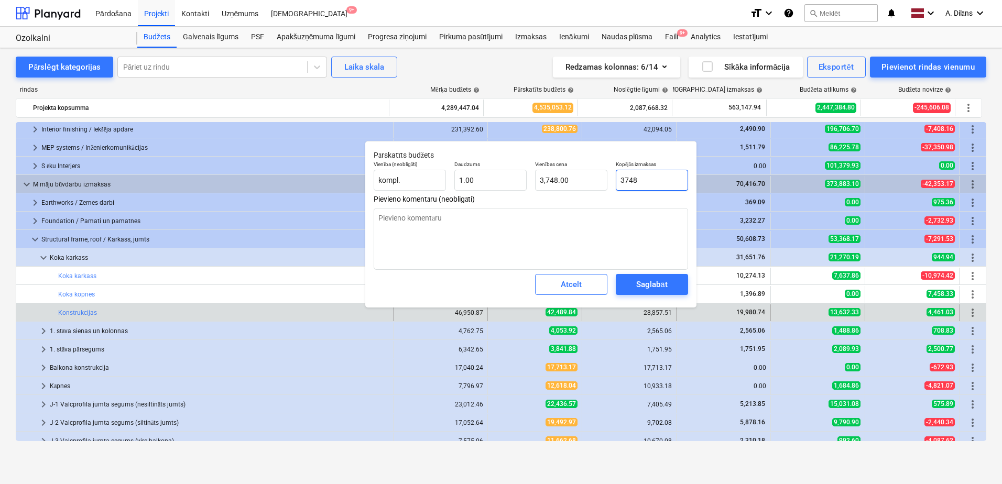
type input "37489"
type input "37,489.00"
type textarea "x"
type input "37489."
type textarea "x"
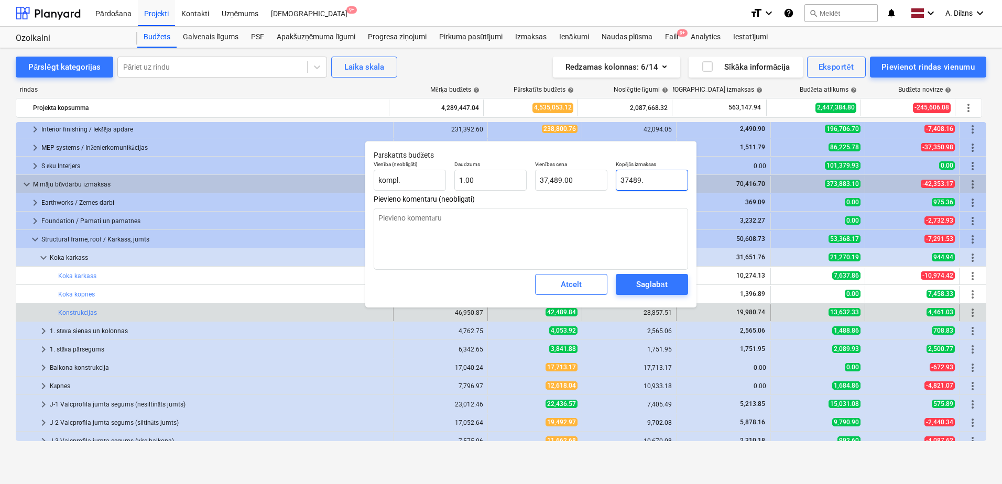
type input "37489.8"
type input "37,489.80"
type textarea "x"
type input "37489.84"
type input "37,489.84"
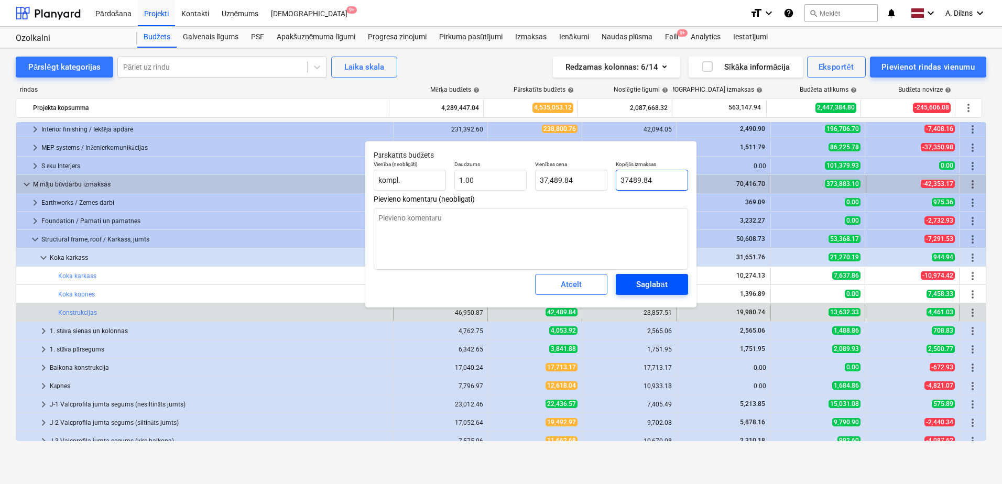
type input "37489.84"
type textarea "x"
type input "37,489.84"
click at [657, 288] on div "Saglabāt" at bounding box center [651, 285] width 31 height 14
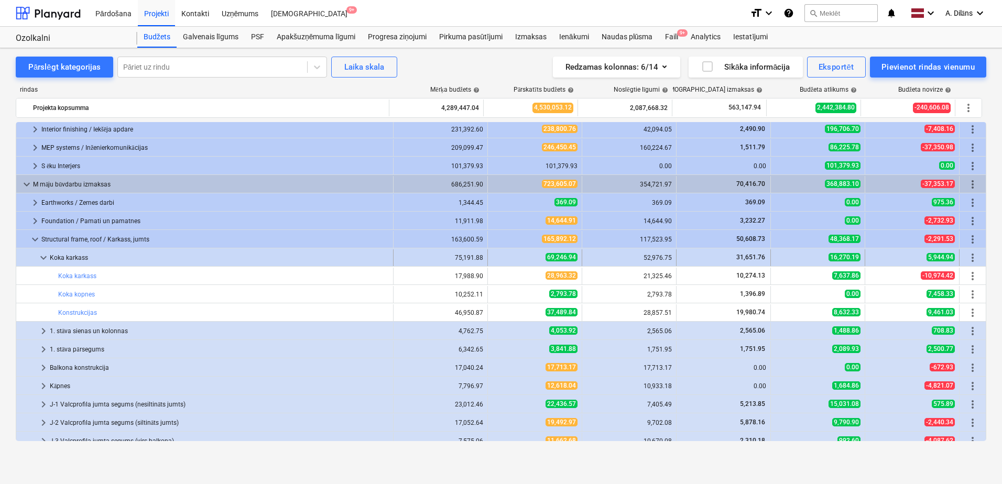
click at [44, 259] on span "keyboard_arrow_down" at bounding box center [43, 258] width 13 height 13
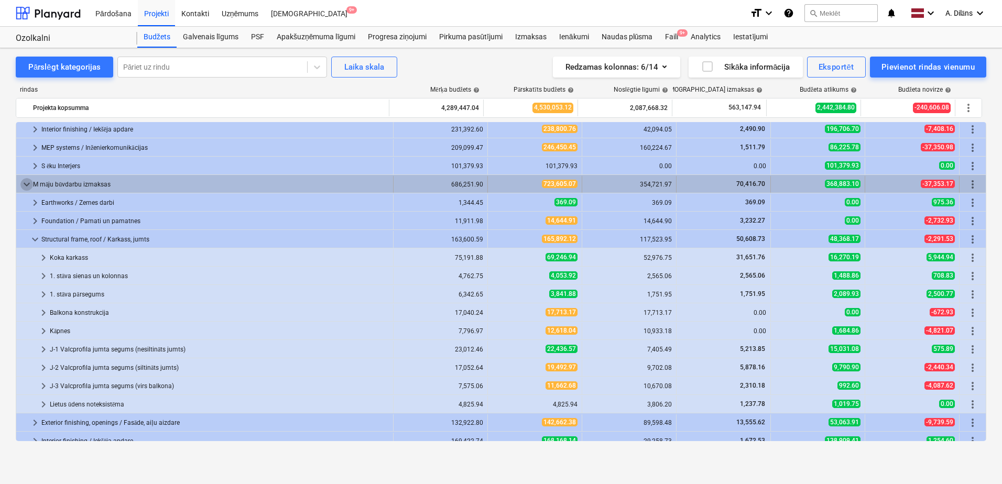
click at [25, 182] on span "keyboard_arrow_down" at bounding box center [26, 184] width 13 height 13
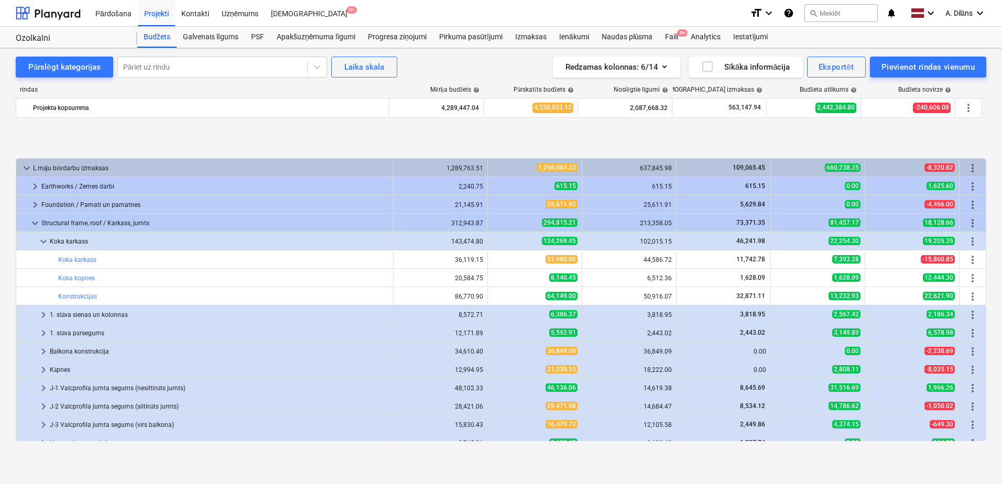
scroll to position [419, 0]
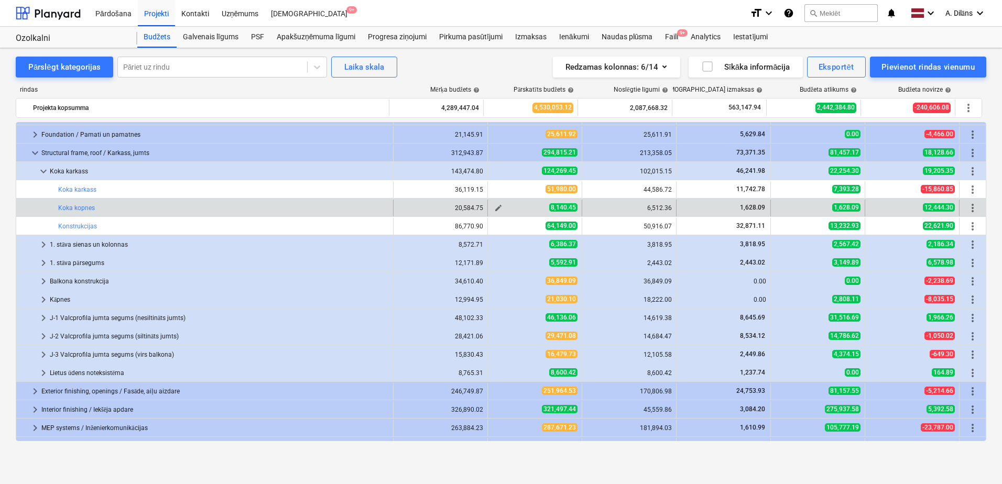
click at [494, 207] on span "edit" at bounding box center [498, 208] width 8 height 8
type textarea "x"
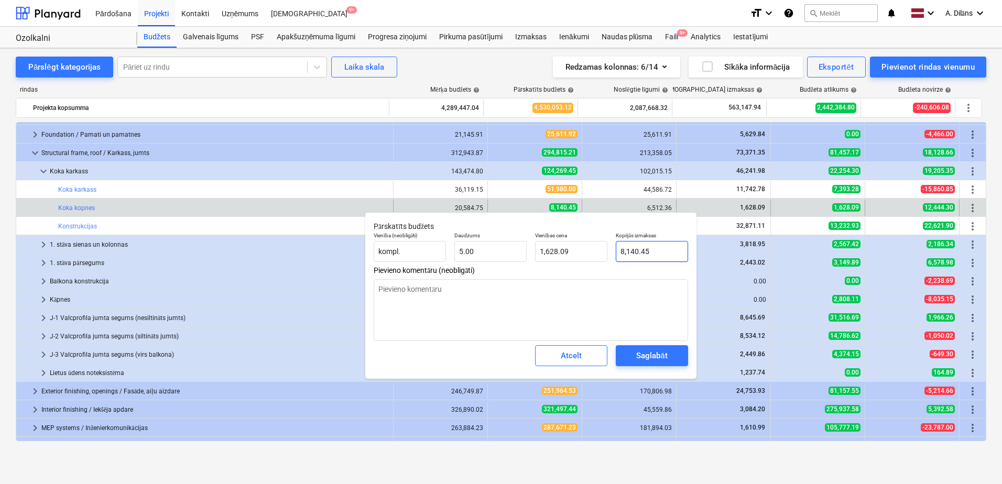
type input "8140.45"
drag, startPoint x: 661, startPoint y: 254, endPoint x: 601, endPoint y: 254, distance: 59.8
click at [601, 254] on div "Vienība (neobligāti) kompl. Daudzums 5.00 Vienības cena 1,628.09 Kopējās izmaks…" at bounding box center [531, 247] width 323 height 38
type textarea "x"
type input "6"
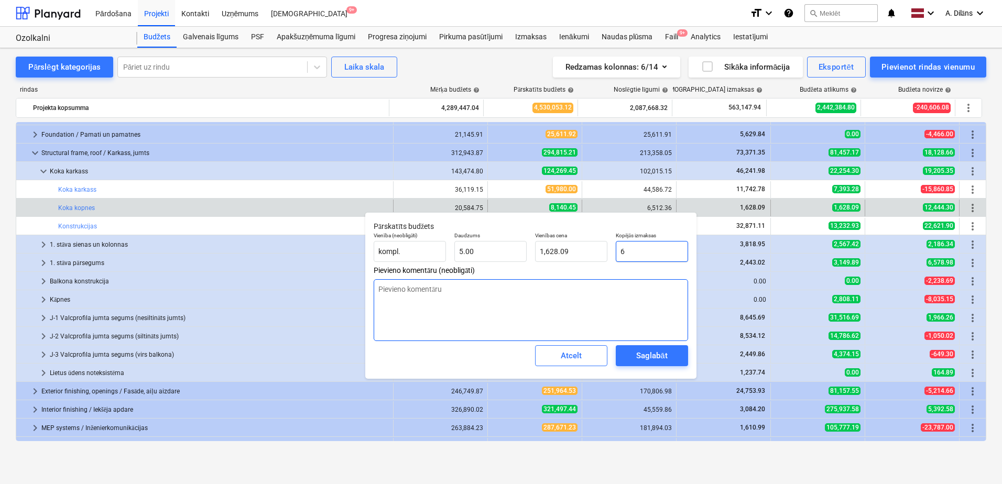
type input "1.20"
type textarea "x"
type input "65"
type input "13.00"
type input "651"
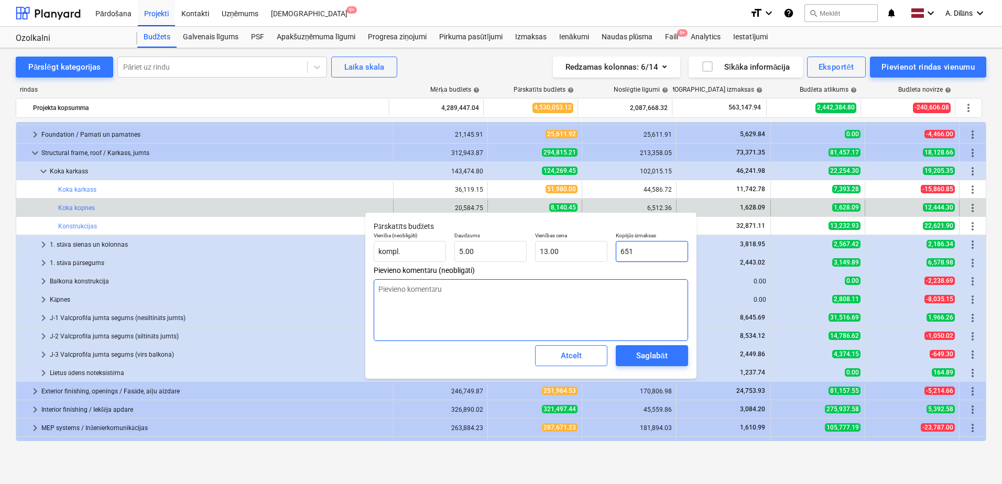
type textarea "x"
type input "130.20"
type textarea "x"
type input "6512"
type input "1,302.40"
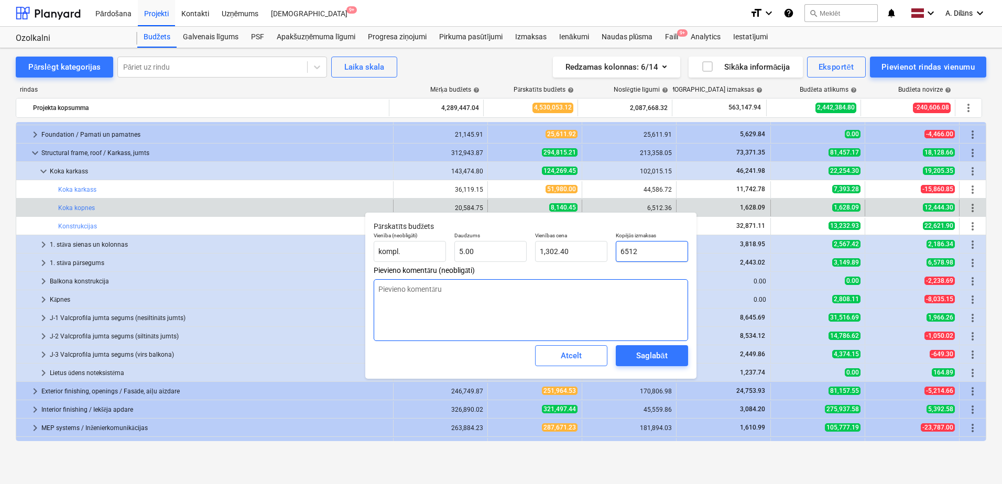
type textarea "x"
type input "6512."
type textarea "x"
type input "6512.3"
type input "1,302.46"
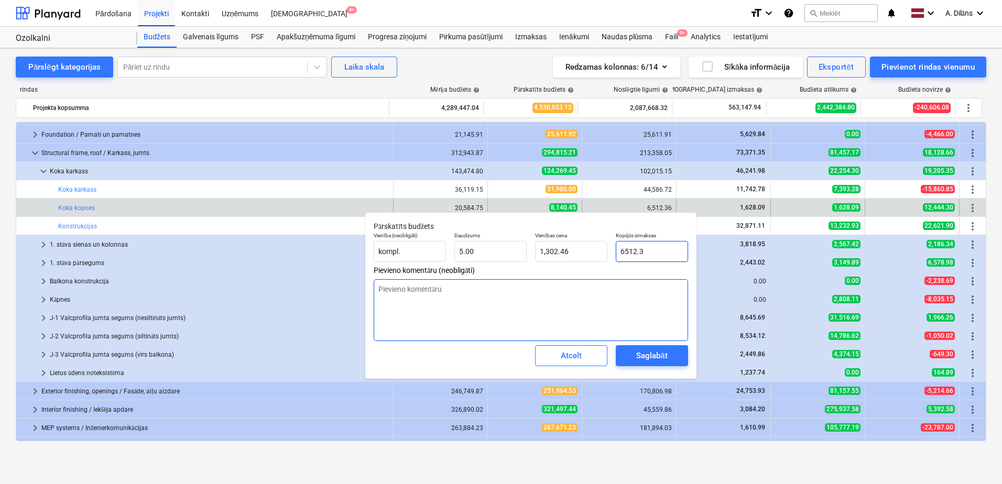
type textarea "x"
type input "6512.36"
type input "1,302.47"
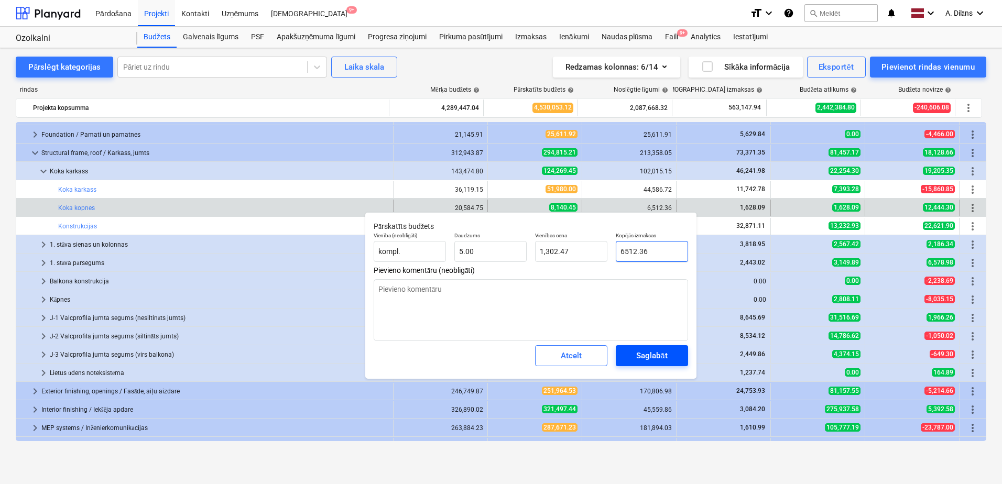
type input "6512.36"
type textarea "x"
type input "6,512.36"
click at [648, 357] on div "Saglabāt" at bounding box center [651, 356] width 31 height 14
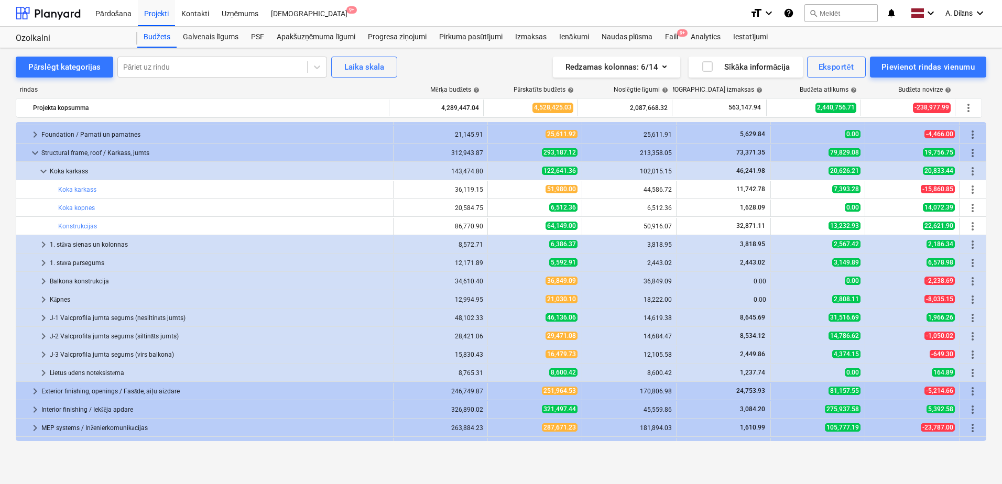
type textarea "x"
type input "5.00"
type input "1,302.47"
type input "6,512.36"
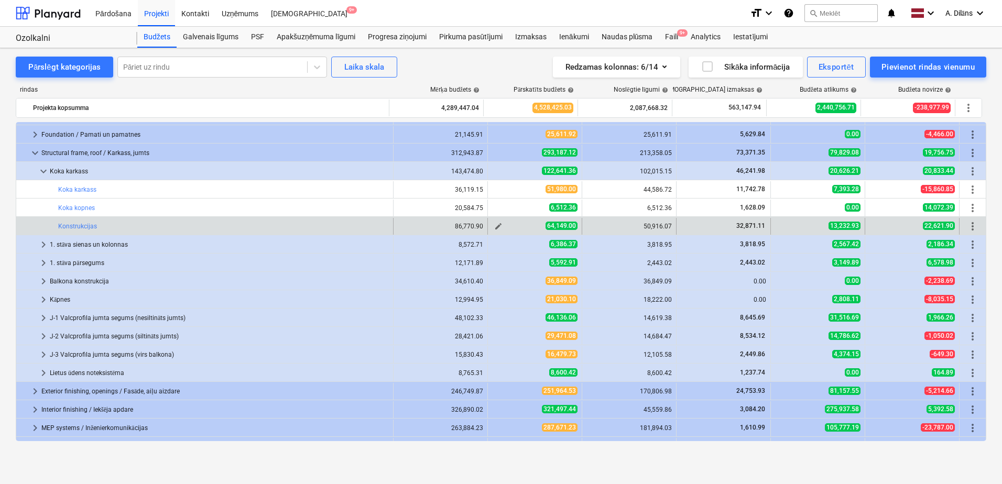
click at [498, 226] on span "edit" at bounding box center [498, 226] width 8 height 8
type textarea "x"
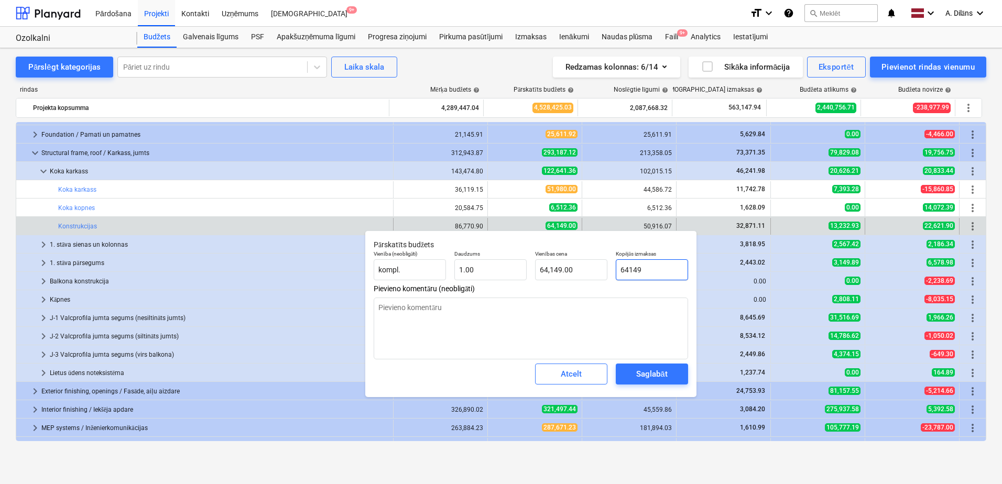
drag, startPoint x: 668, startPoint y: 269, endPoint x: 614, endPoint y: 270, distance: 54.5
click at [614, 270] on div "Kopējās izmaksas 64149" at bounding box center [652, 265] width 81 height 38
click at [626, 310] on textarea at bounding box center [531, 329] width 314 height 62
click at [654, 376] on div "Saglabāt" at bounding box center [651, 374] width 31 height 14
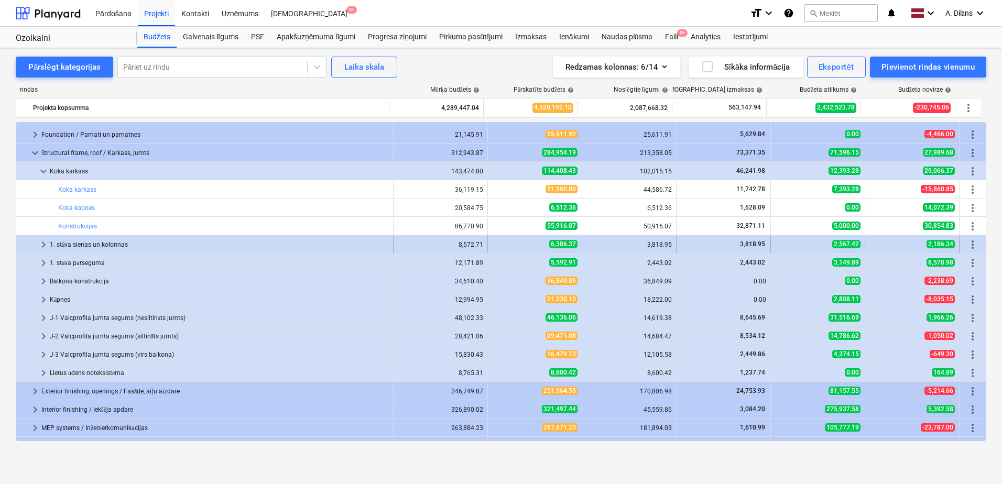
click at [44, 245] on span "keyboard_arrow_right" at bounding box center [43, 244] width 13 height 13
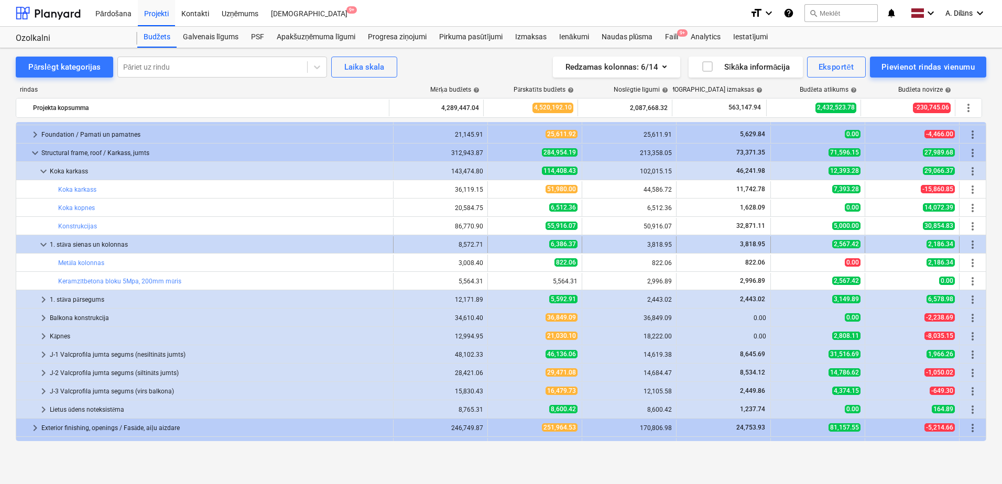
click at [44, 245] on span "keyboard_arrow_down" at bounding box center [43, 244] width 13 height 13
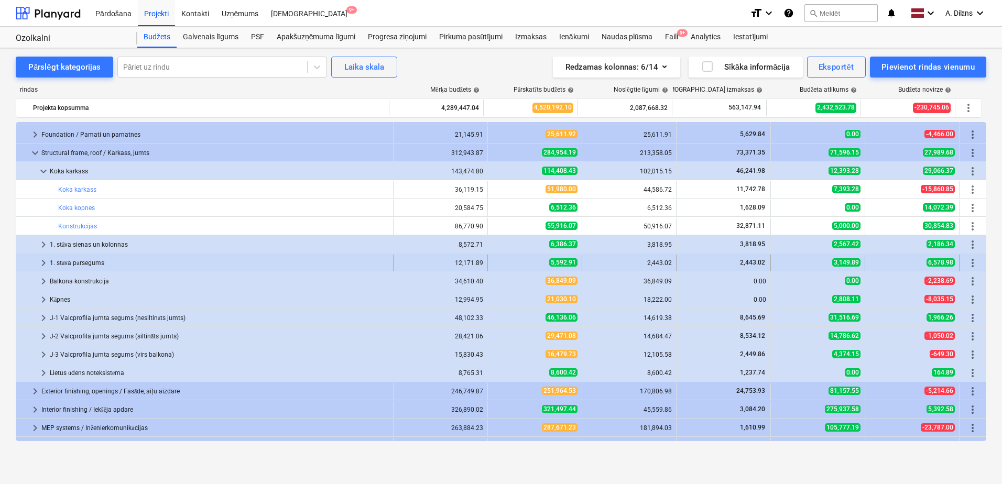
click at [45, 262] on span "keyboard_arrow_right" at bounding box center [43, 263] width 13 height 13
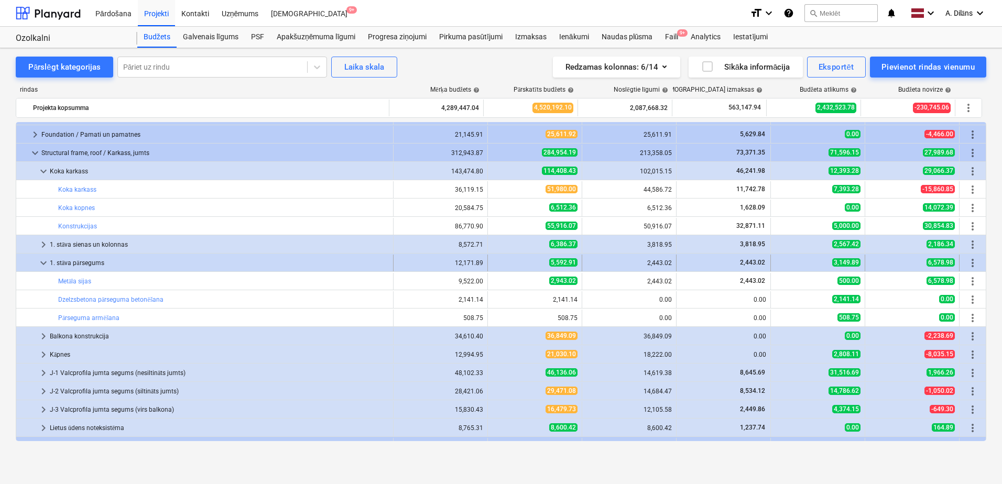
click at [39, 259] on span "keyboard_arrow_down" at bounding box center [43, 263] width 13 height 13
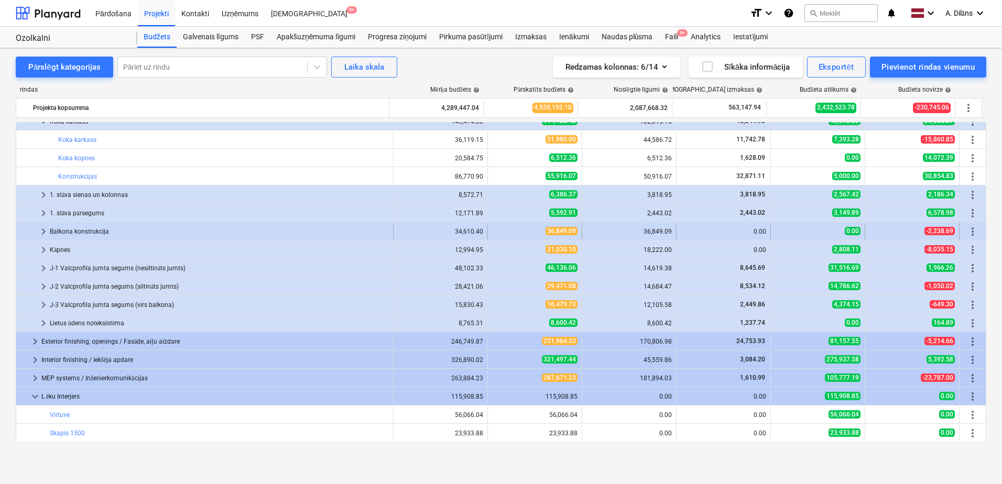
scroll to position [472, 0]
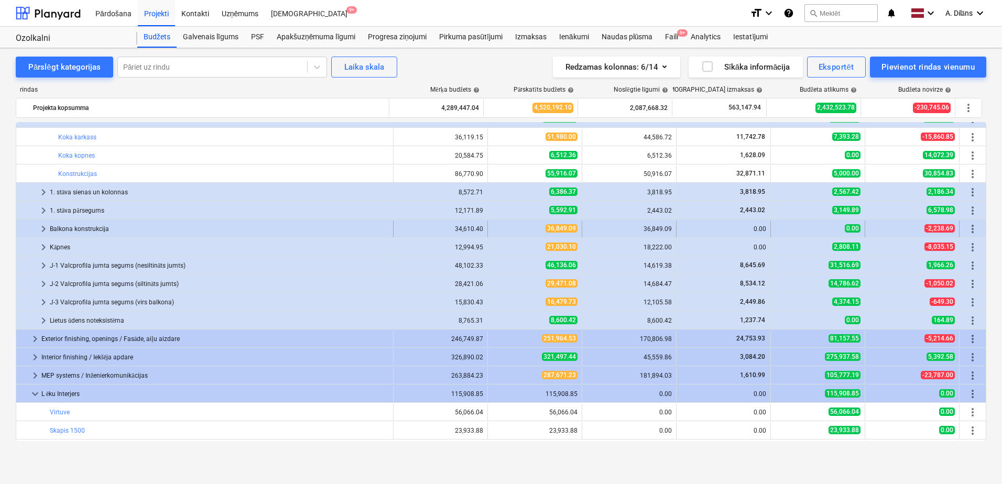
click at [40, 228] on span "keyboard_arrow_right" at bounding box center [43, 229] width 13 height 13
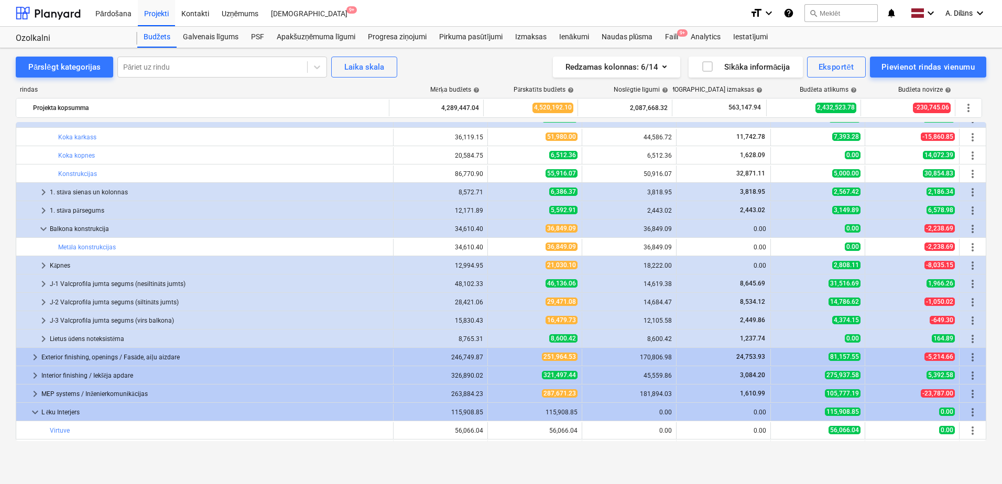
click at [40, 228] on span "keyboard_arrow_down" at bounding box center [43, 229] width 13 height 13
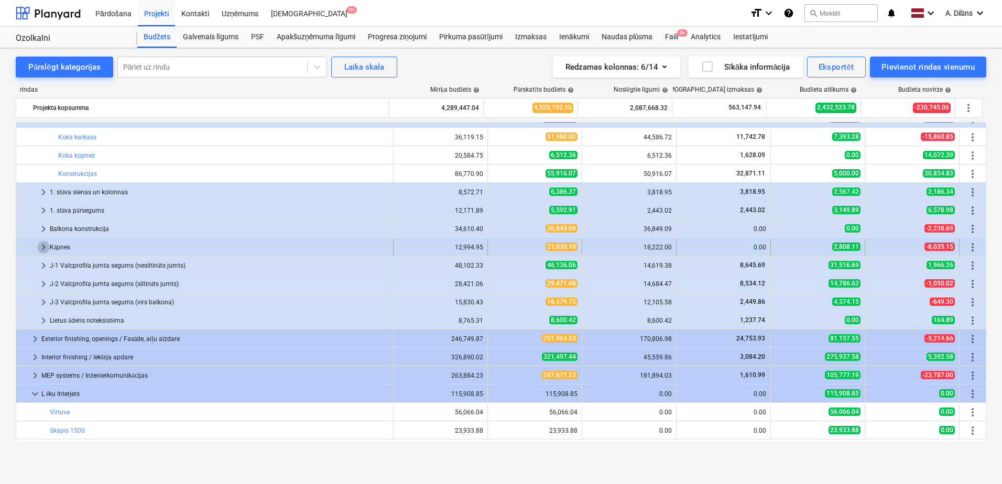
click at [42, 245] on span "keyboard_arrow_right" at bounding box center [43, 247] width 13 height 13
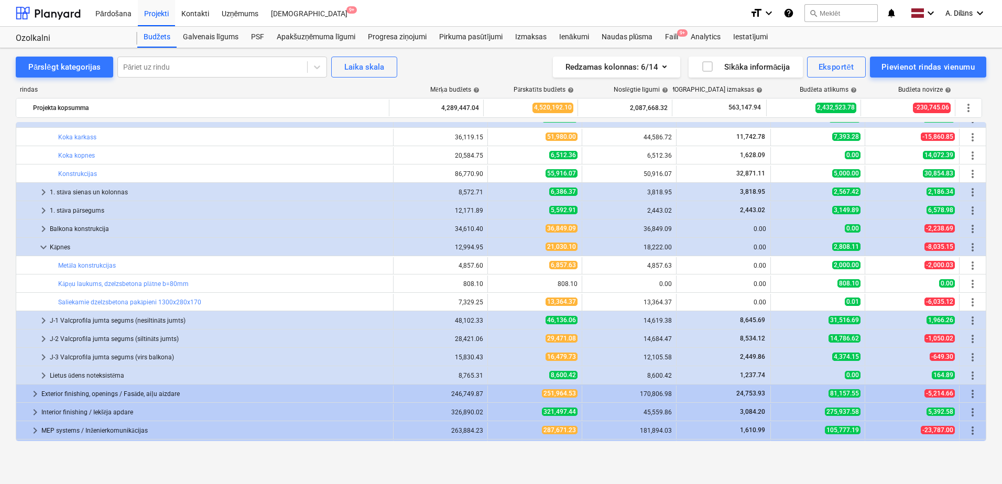
click at [42, 245] on span "keyboard_arrow_down" at bounding box center [43, 247] width 13 height 13
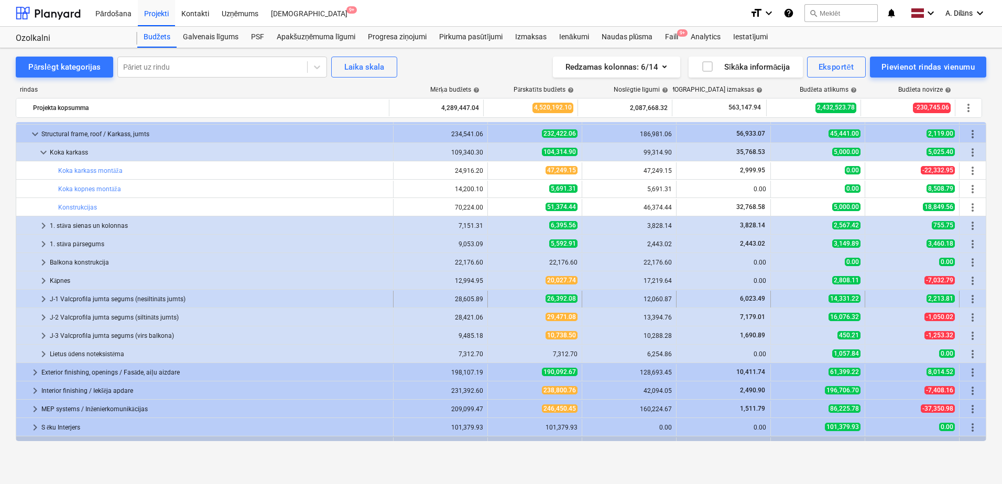
scroll to position [52, 0]
click at [40, 227] on span "keyboard_arrow_right" at bounding box center [43, 226] width 13 height 13
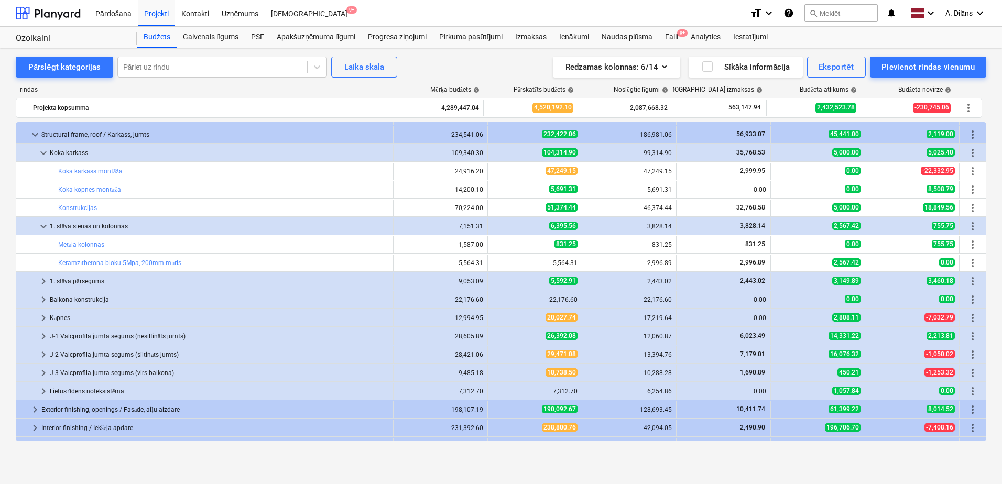
click at [40, 227] on span "keyboard_arrow_down" at bounding box center [43, 226] width 13 height 13
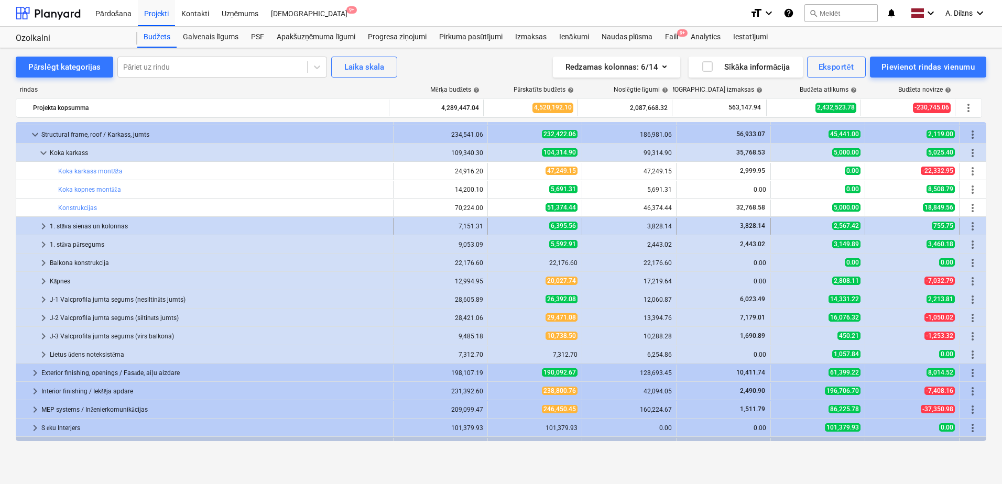
click at [41, 224] on span "keyboard_arrow_right" at bounding box center [43, 226] width 13 height 13
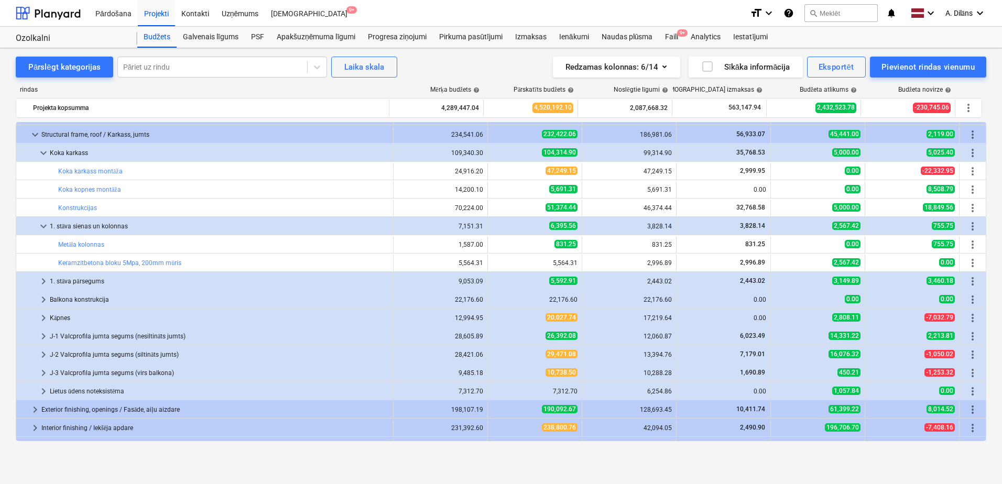
click at [41, 224] on span "keyboard_arrow_down" at bounding box center [43, 226] width 13 height 13
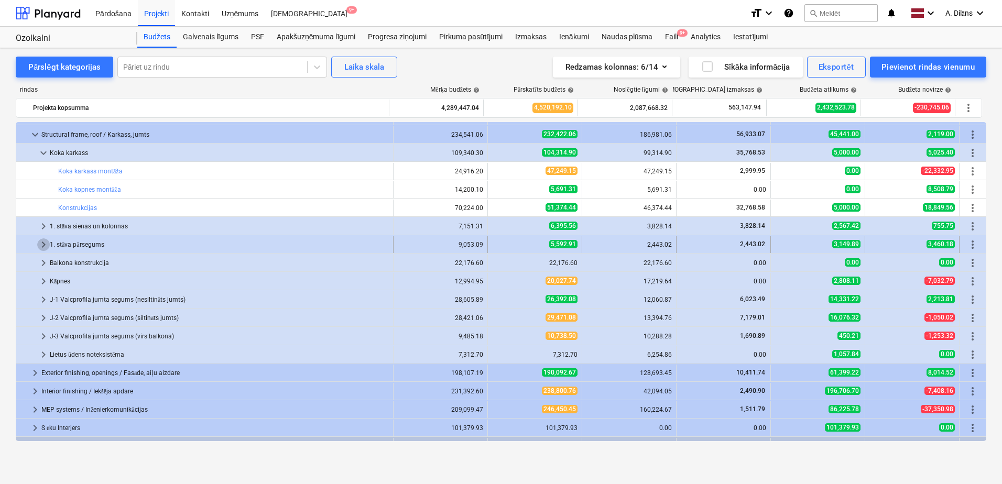
click at [41, 245] on span "keyboard_arrow_right" at bounding box center [43, 244] width 13 height 13
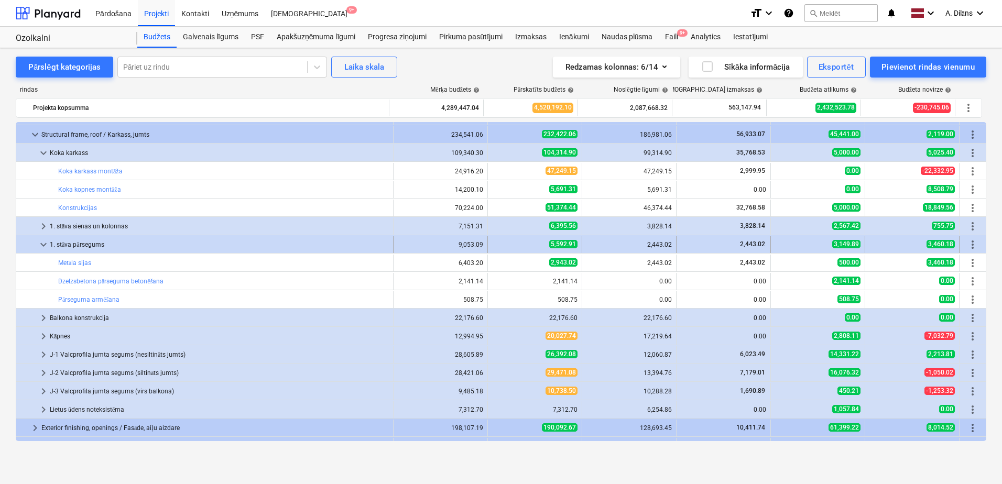
click at [42, 243] on span "keyboard_arrow_down" at bounding box center [43, 244] width 13 height 13
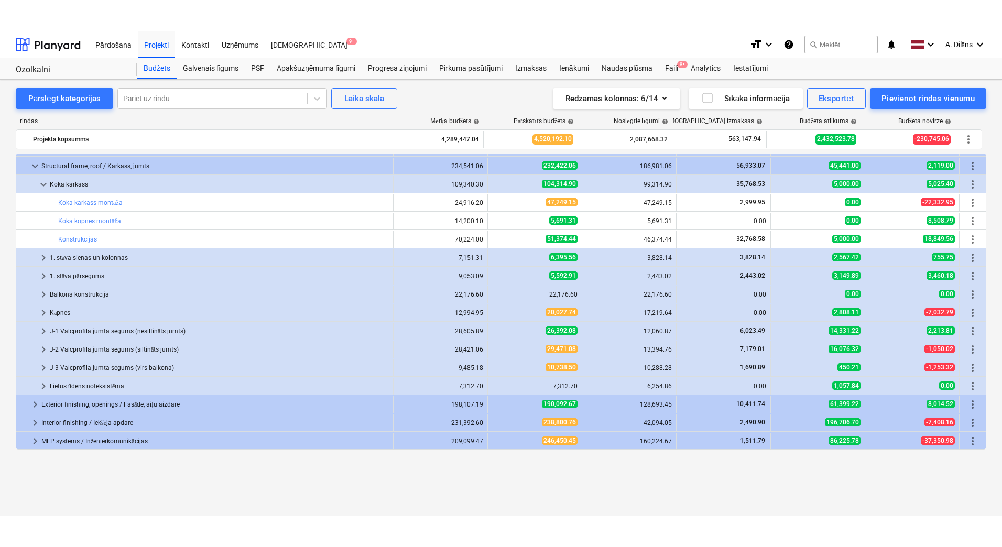
scroll to position [0, 0]
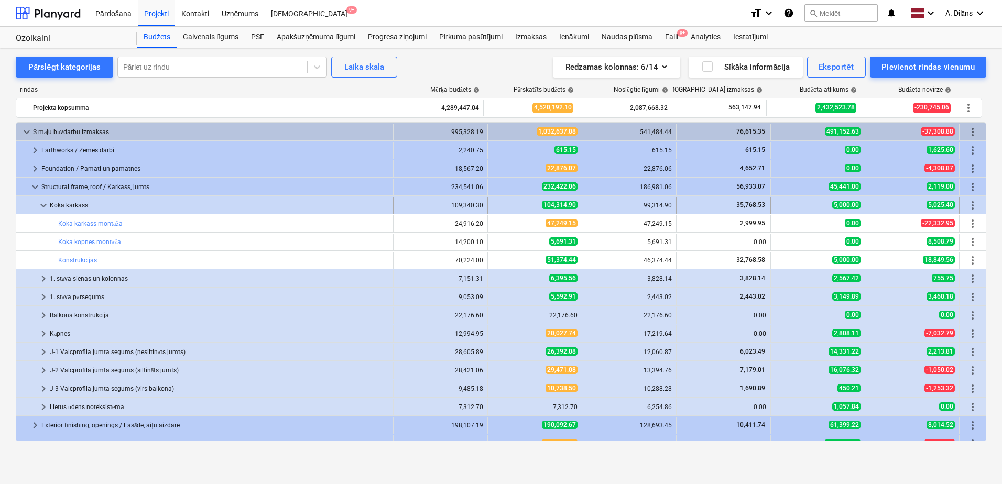
click at [42, 207] on span "keyboard_arrow_down" at bounding box center [43, 205] width 13 height 13
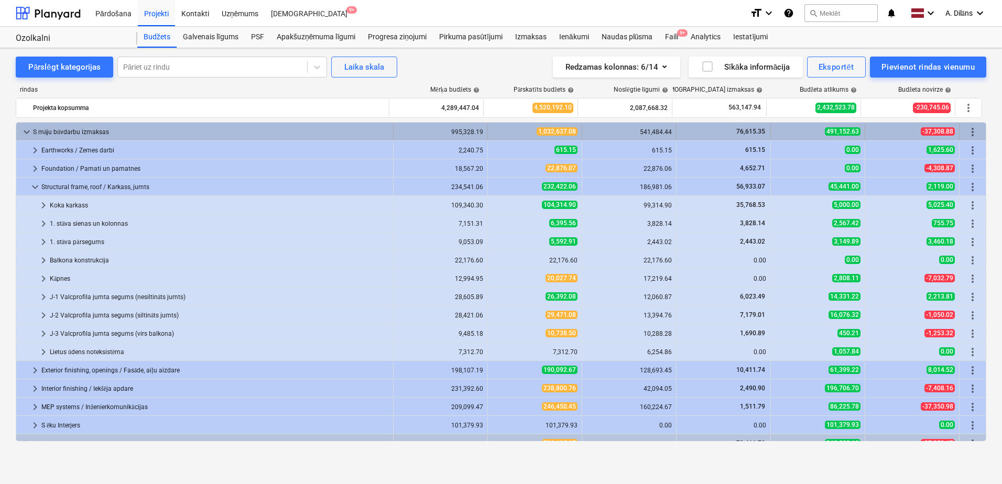
click at [21, 130] on span "keyboard_arrow_down" at bounding box center [26, 132] width 13 height 13
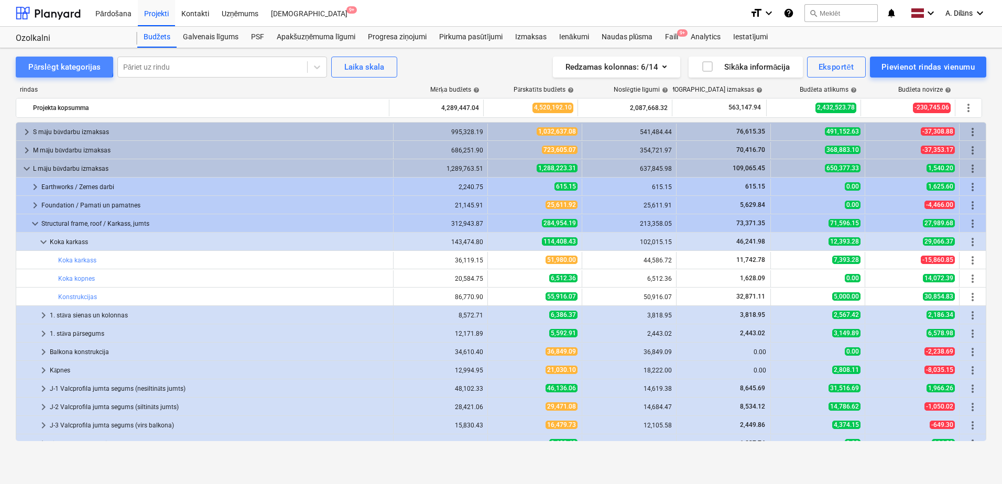
click at [52, 61] on div "Pārslēgt kategorijas" at bounding box center [64, 67] width 72 height 14
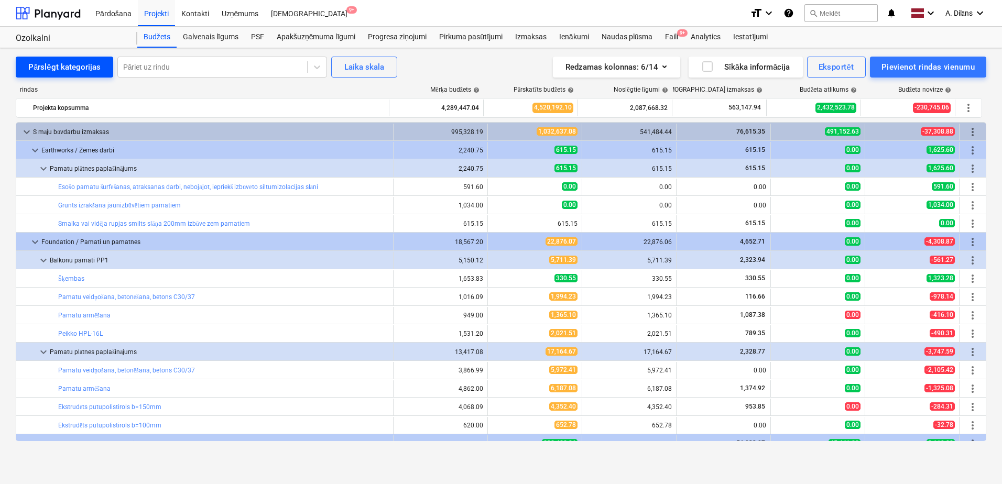
click at [52, 61] on div "Pārslēgt kategorijas" at bounding box center [64, 67] width 72 height 14
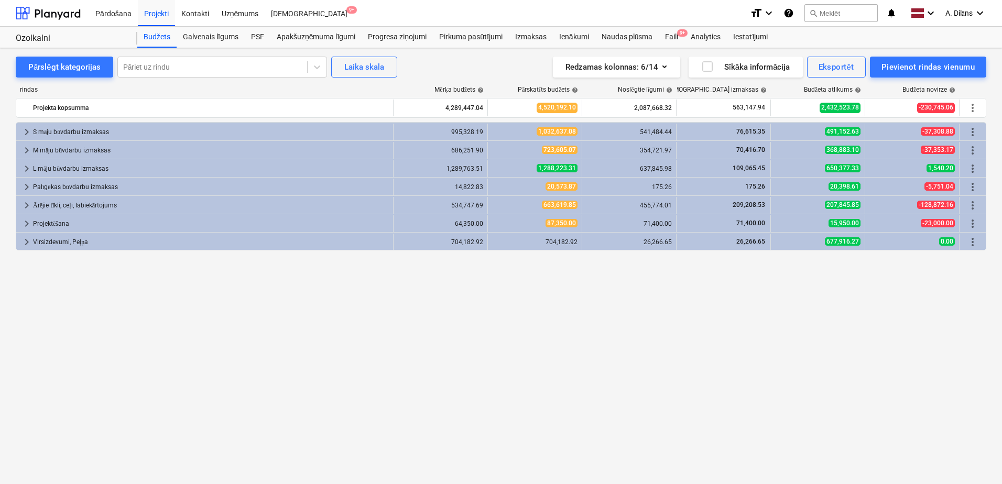
drag, startPoint x: 721, startPoint y: 294, endPoint x: 691, endPoint y: 295, distance: 30.4
drag, startPoint x: 691, startPoint y: 295, endPoint x: 636, endPoint y: 295, distance: 54.5
click at [636, 295] on div "keyboard_arrow_right S māju būvdarbu izmaksas 995,328.19 1,032,637.08 541,484.4…" at bounding box center [501, 281] width 971 height 319
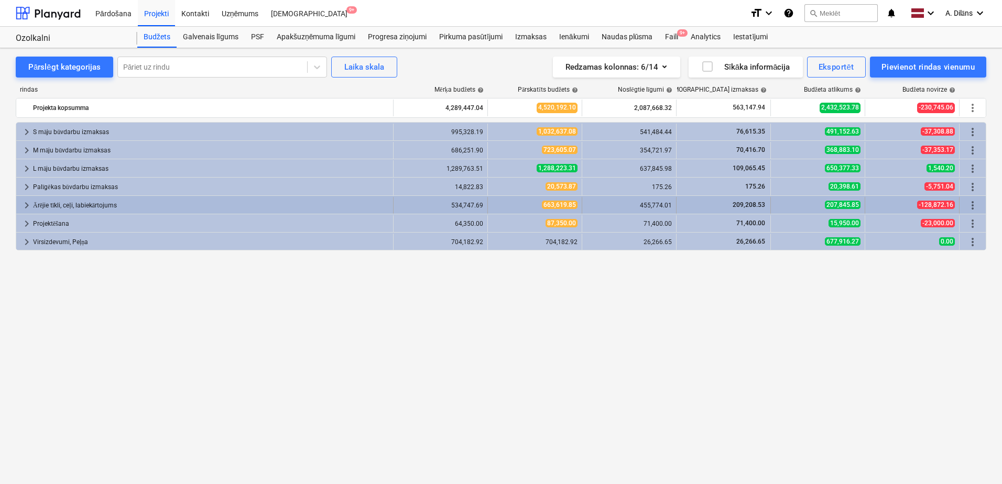
click at [26, 205] on span "keyboard_arrow_right" at bounding box center [26, 205] width 13 height 13
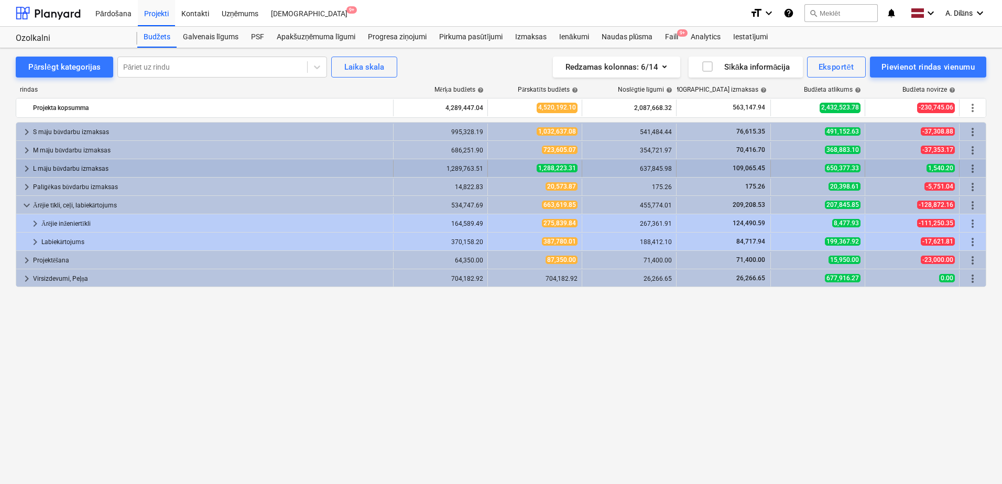
click at [26, 166] on span "keyboard_arrow_right" at bounding box center [26, 168] width 13 height 13
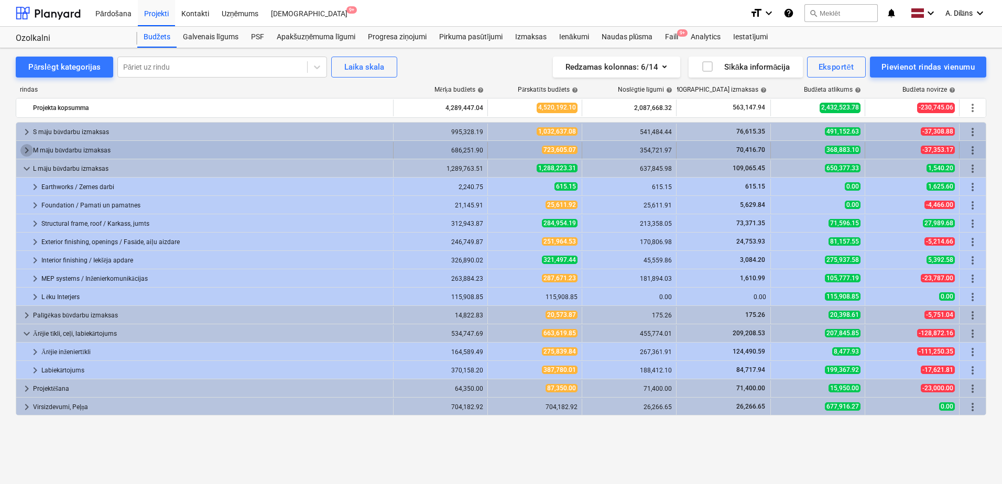
click at [26, 149] on span "keyboard_arrow_right" at bounding box center [26, 150] width 13 height 13
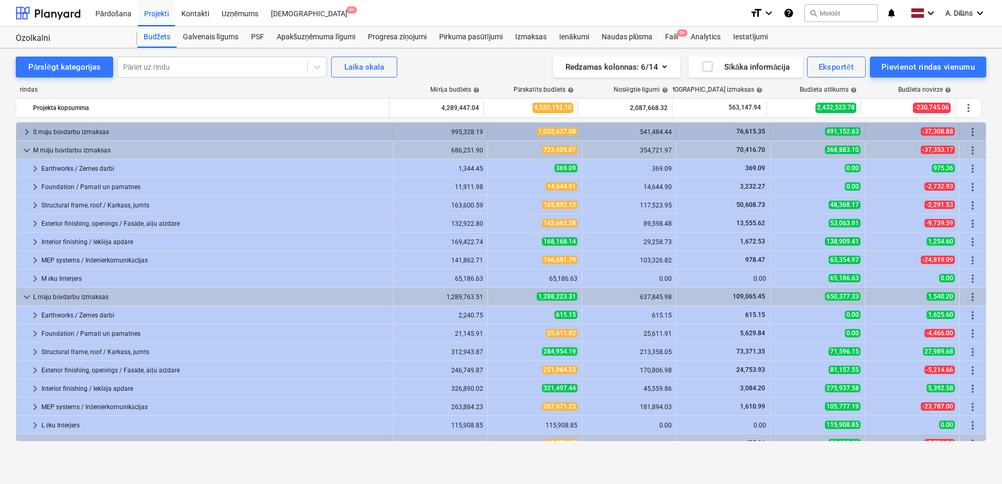
click at [26, 126] on span "keyboard_arrow_right" at bounding box center [26, 132] width 13 height 13
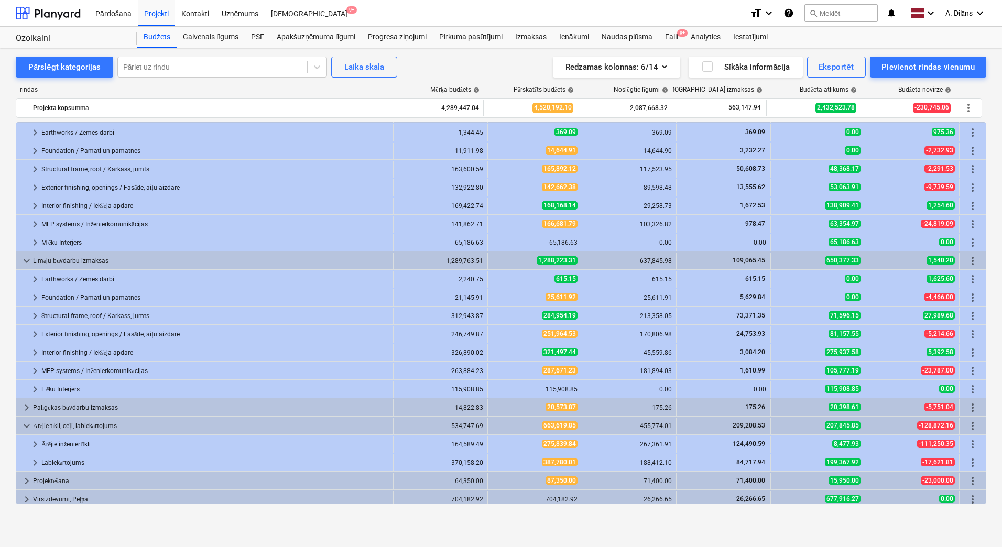
scroll to position [168, 0]
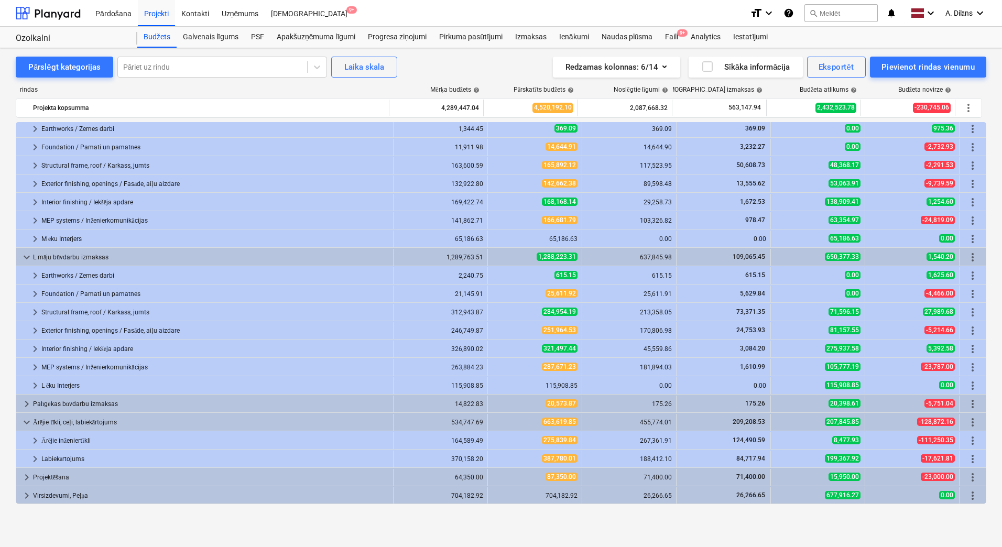
click at [28, 404] on span "keyboard_arrow_right" at bounding box center [26, 404] width 13 height 13
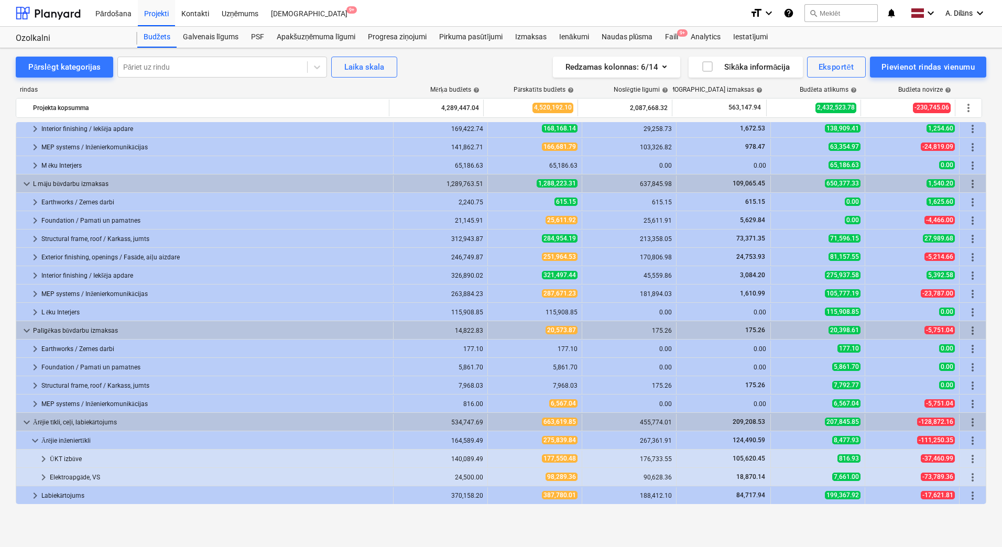
scroll to position [278, 0]
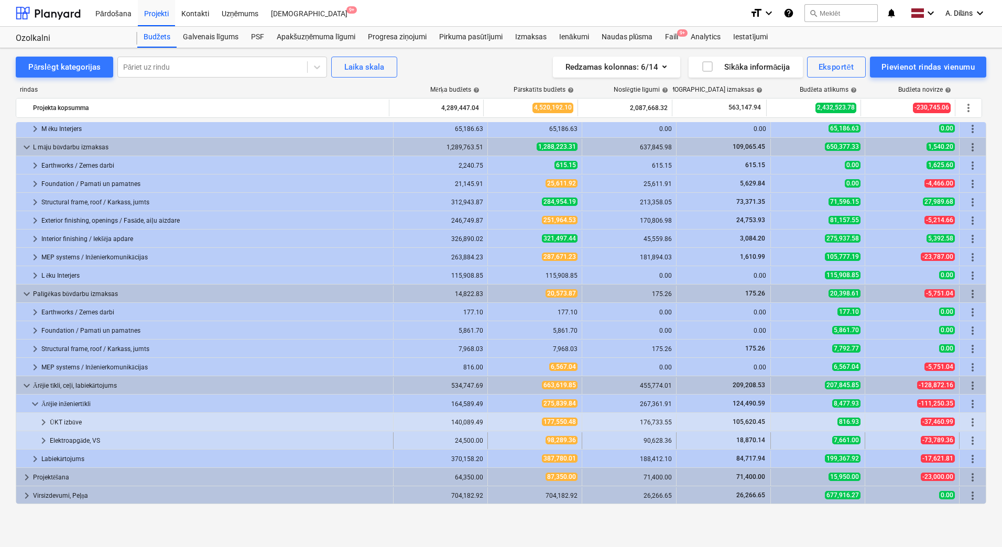
click at [39, 441] on span "keyboard_arrow_right" at bounding box center [43, 440] width 13 height 13
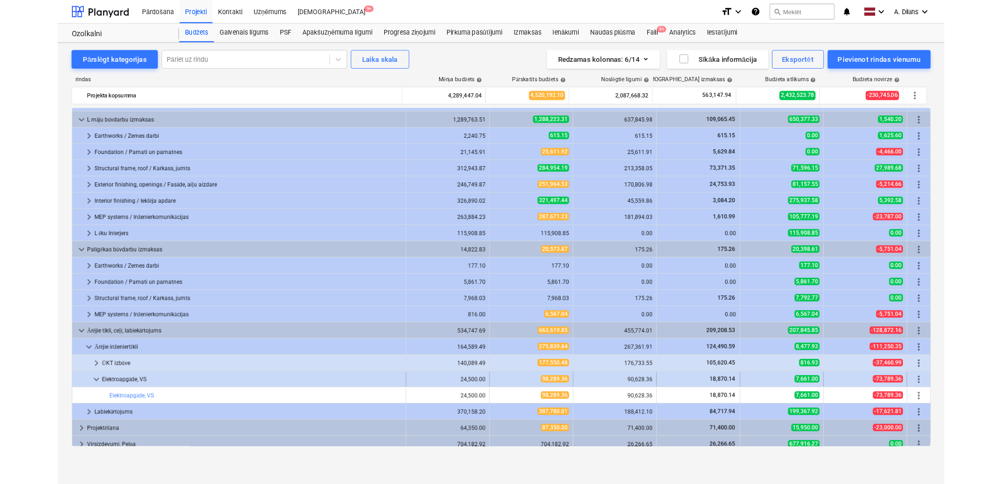
scroll to position [297, 0]
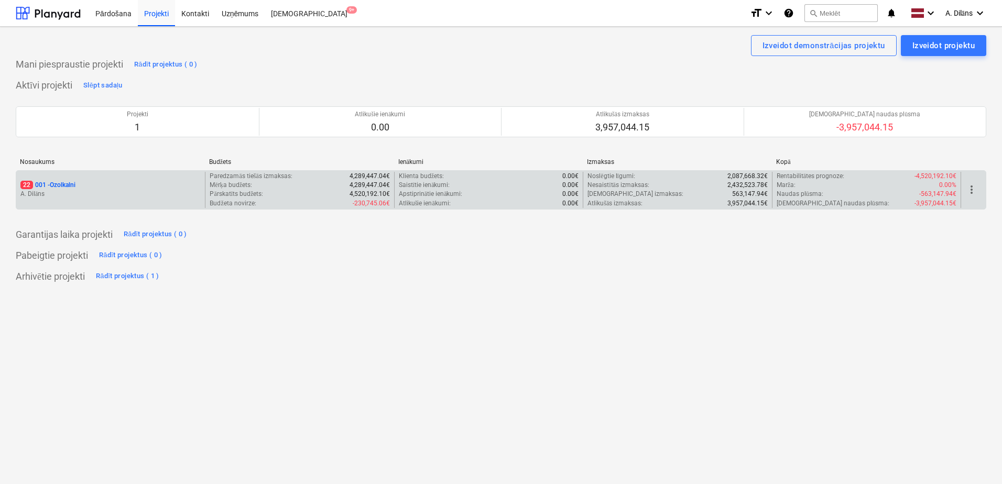
click at [132, 188] on div "22 001 - Ozolkalni" at bounding box center [110, 185] width 180 height 9
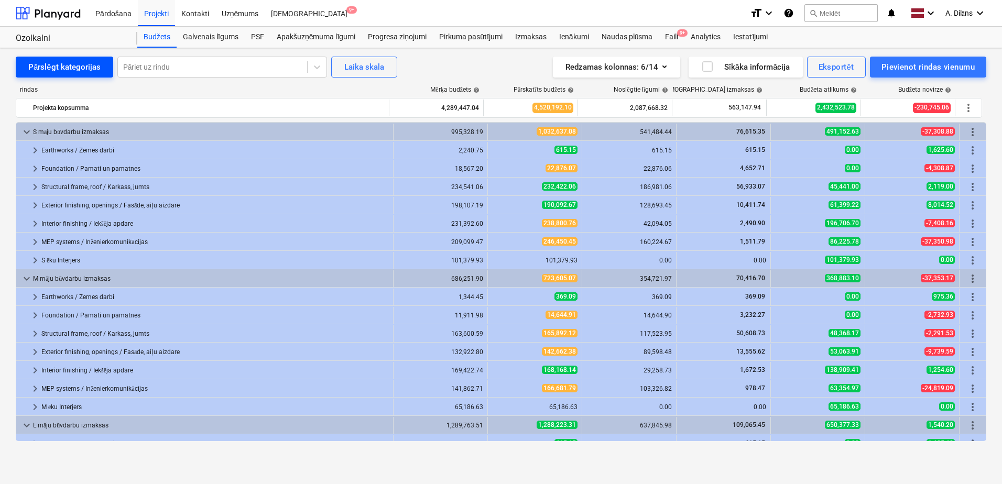
click at [78, 69] on div "Pārslēgt kategorijas" at bounding box center [64, 67] width 72 height 14
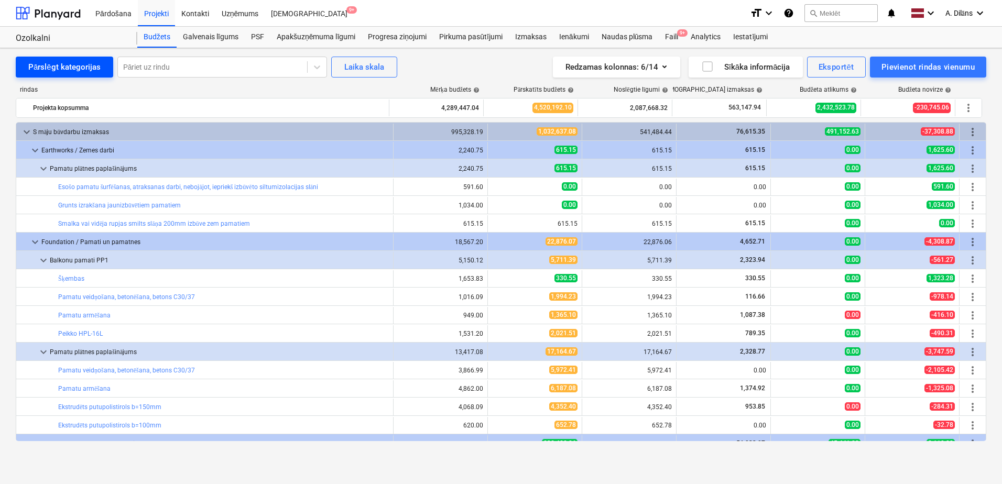
click at [77, 67] on div "Pārslēgt kategorijas" at bounding box center [64, 67] width 72 height 14
